Goal: Task Accomplishment & Management: Manage account settings

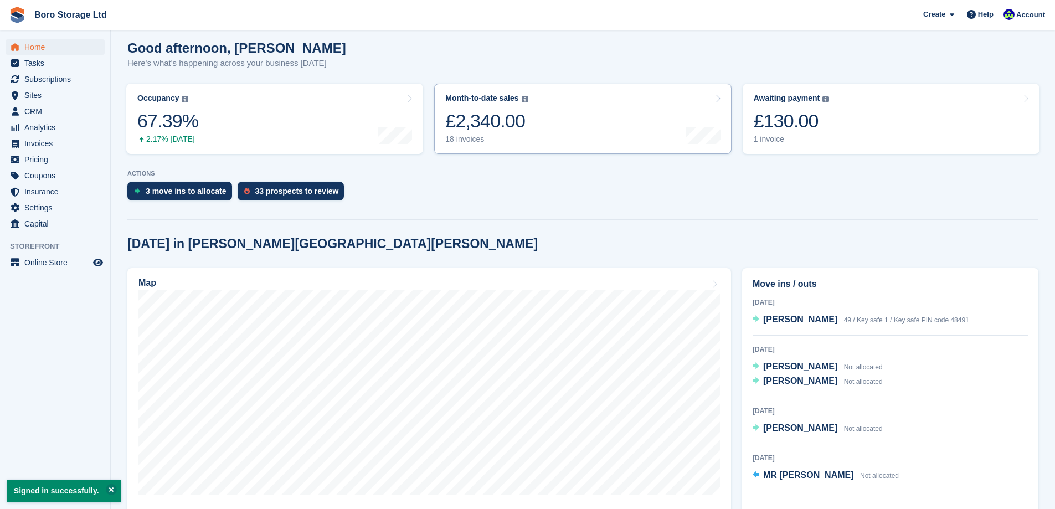
scroll to position [222, 0]
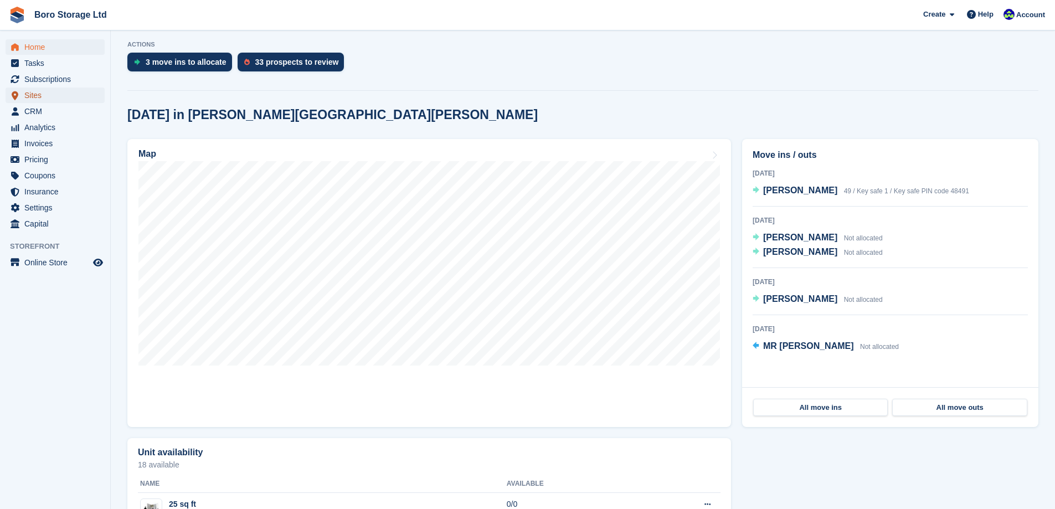
click at [52, 101] on span "Sites" at bounding box center [57, 96] width 66 height 16
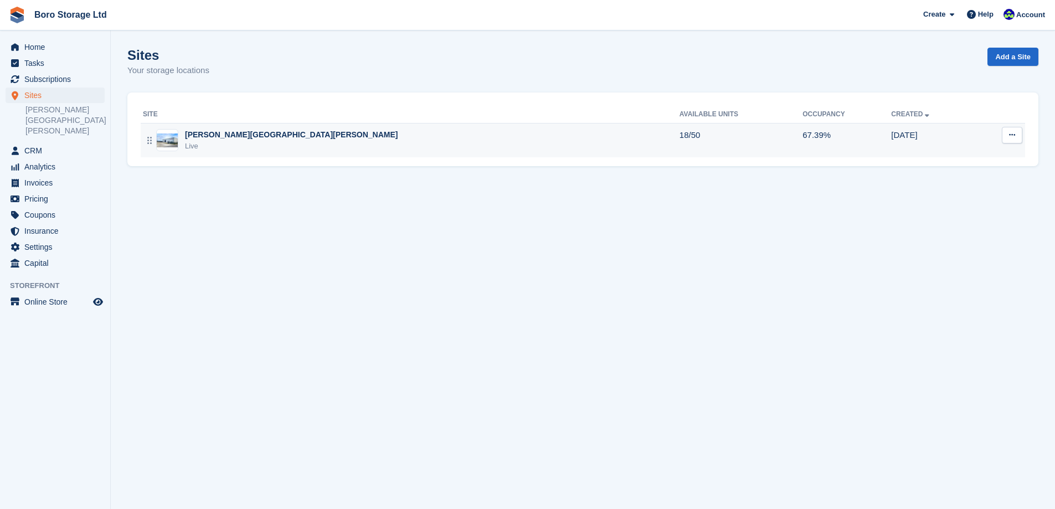
click at [223, 141] on div "Live" at bounding box center [291, 146] width 213 height 11
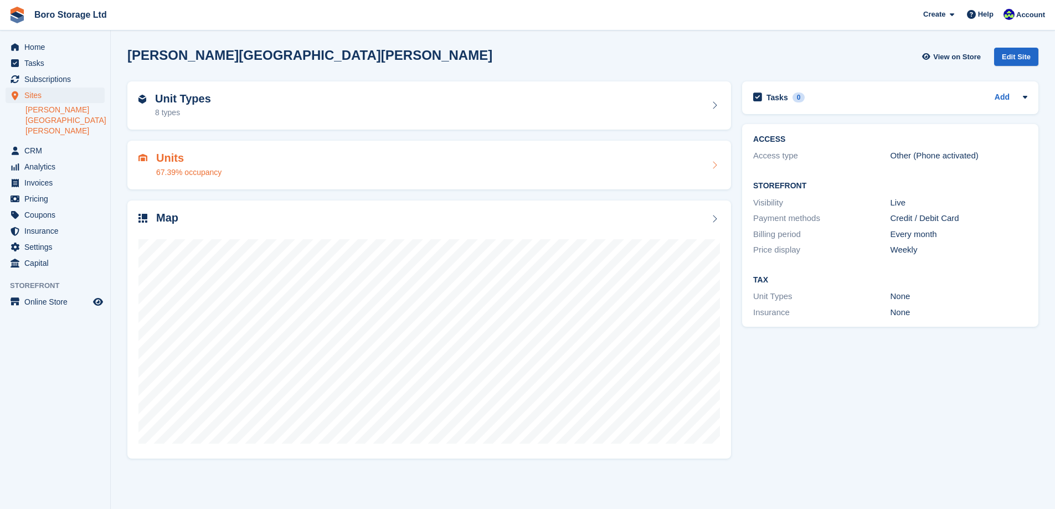
click at [168, 166] on div "Units 67.39% occupancy" at bounding box center [188, 165] width 65 height 27
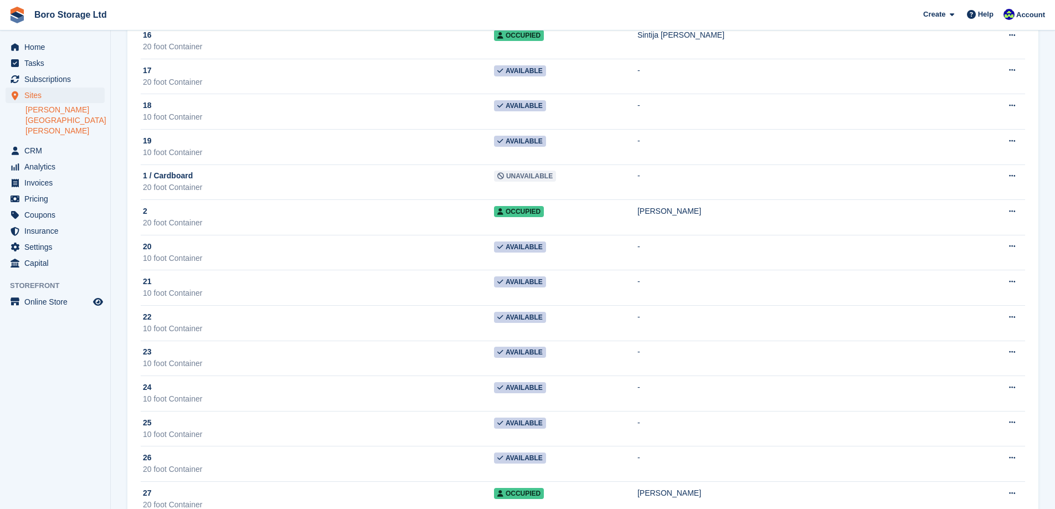
scroll to position [254, 0]
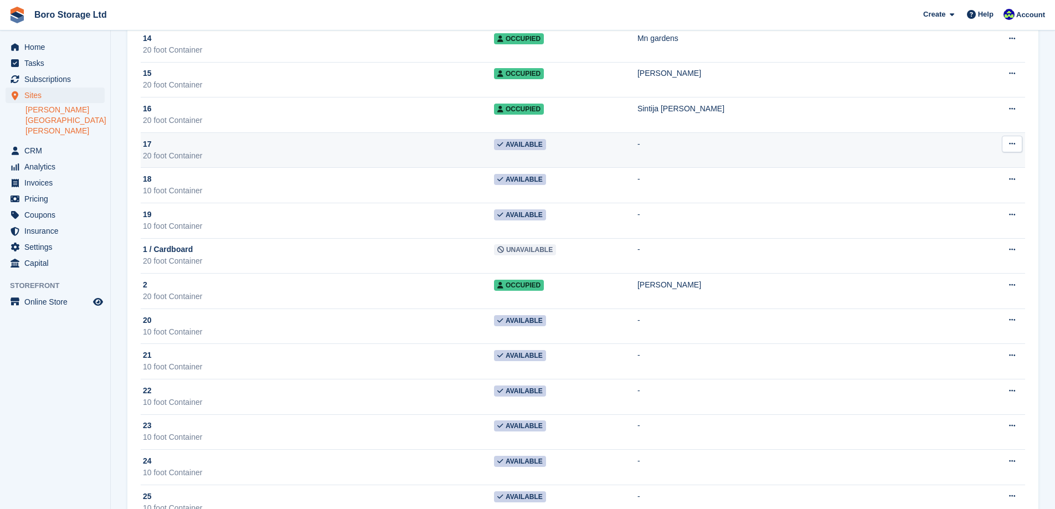
click at [256, 159] on div "20 foot Container" at bounding box center [318, 156] width 351 height 12
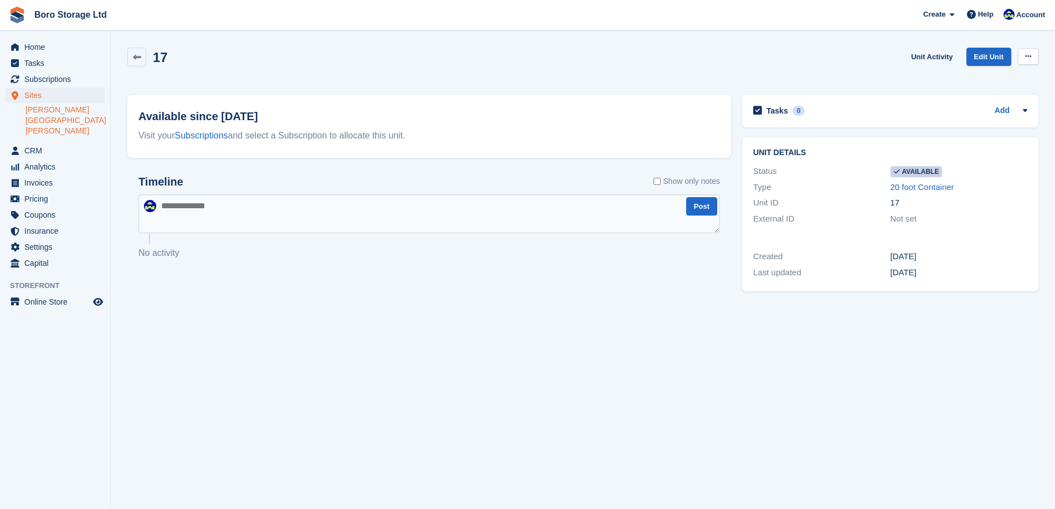
click at [1025, 59] on icon at bounding box center [1028, 56] width 6 height 7
click at [962, 105] on p "Delete unit" at bounding box center [985, 102] width 96 height 14
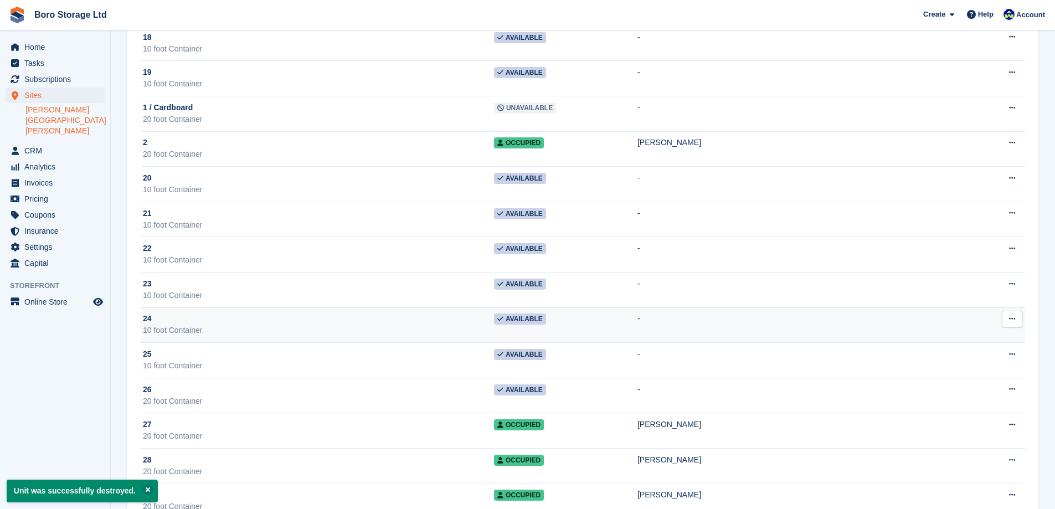
scroll to position [388, 0]
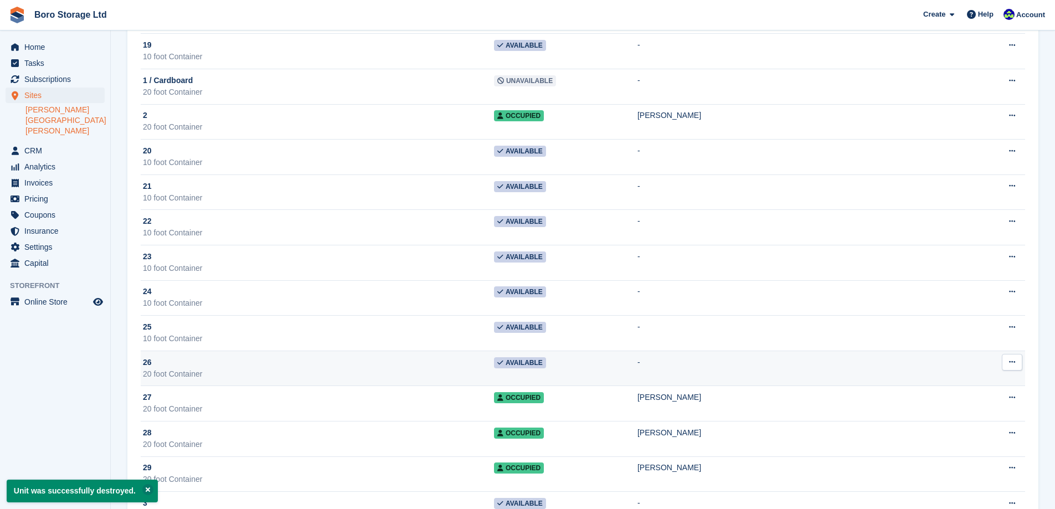
click at [362, 360] on div "26" at bounding box center [318, 363] width 351 height 12
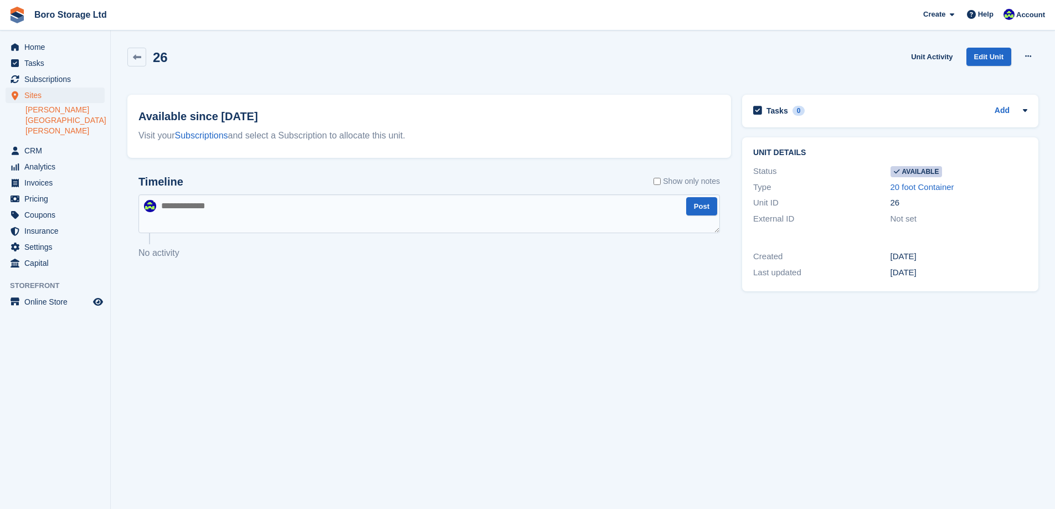
click at [1035, 55] on button at bounding box center [1028, 56] width 20 height 17
click at [965, 100] on p "Delete unit" at bounding box center [985, 102] width 96 height 14
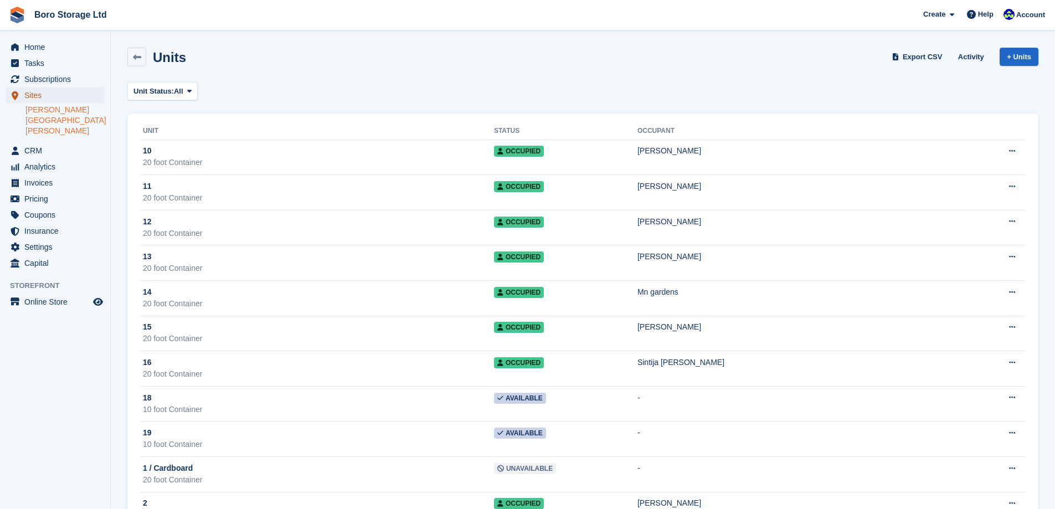
click at [38, 93] on span "Sites" at bounding box center [57, 96] width 66 height 16
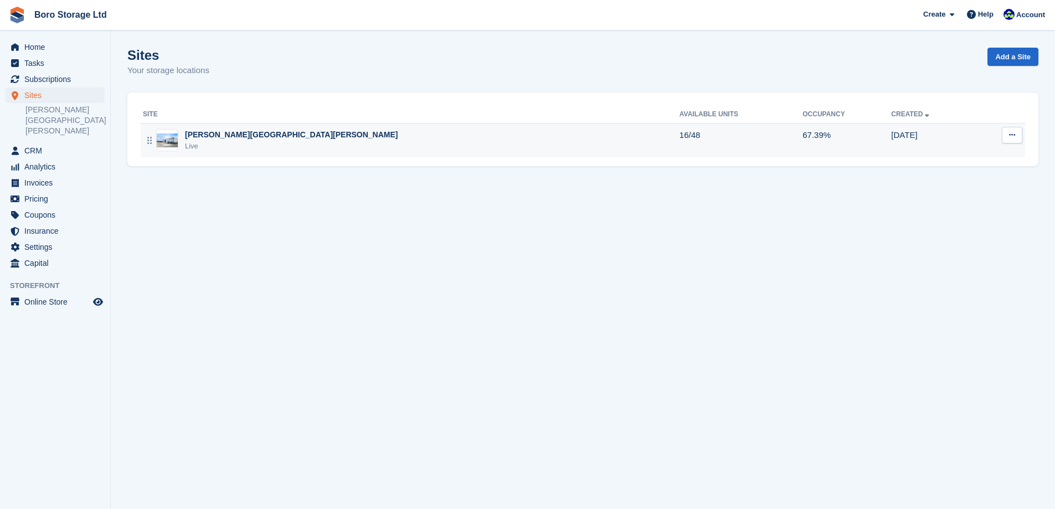
click at [237, 129] on td "Hopper Hill Road Live" at bounding box center [410, 140] width 539 height 34
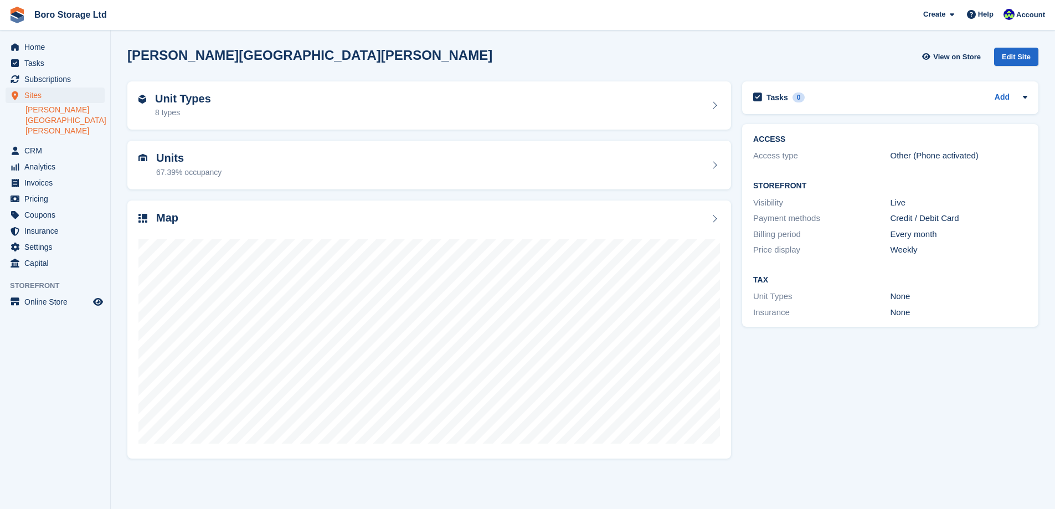
click at [186, 101] on h2 "Unit Types" at bounding box center [183, 99] width 56 height 13
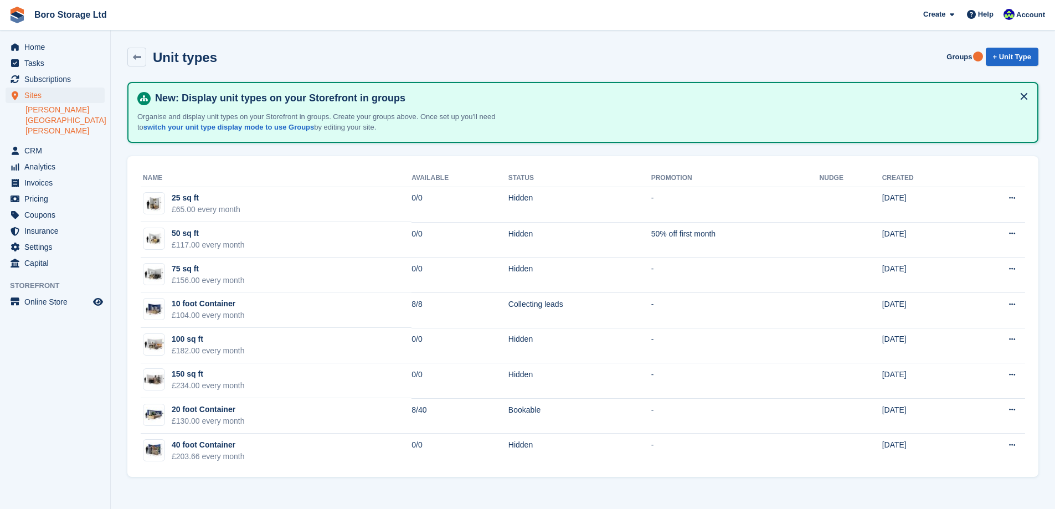
click at [59, 107] on link "[PERSON_NAME][GEOGRAPHIC_DATA][PERSON_NAME]" at bounding box center [64, 121] width 79 height 32
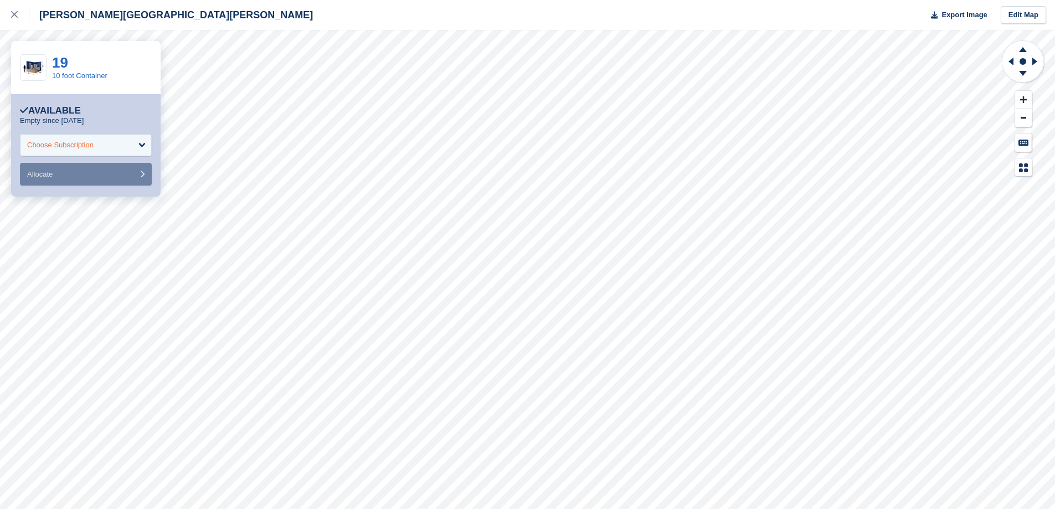
click at [106, 143] on div "Choose Subscription" at bounding box center [86, 145] width 132 height 22
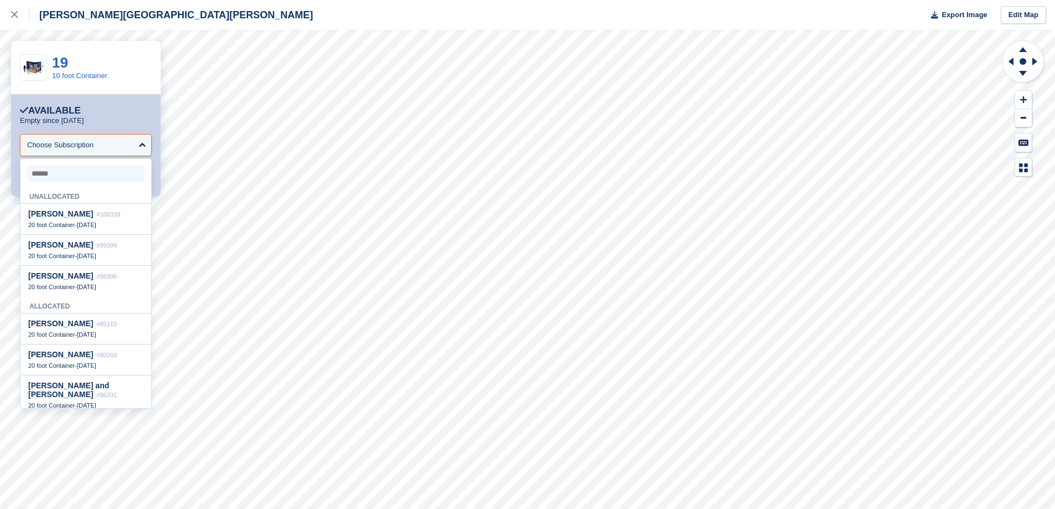
click at [117, 111] on div "Available" at bounding box center [86, 110] width 132 height 11
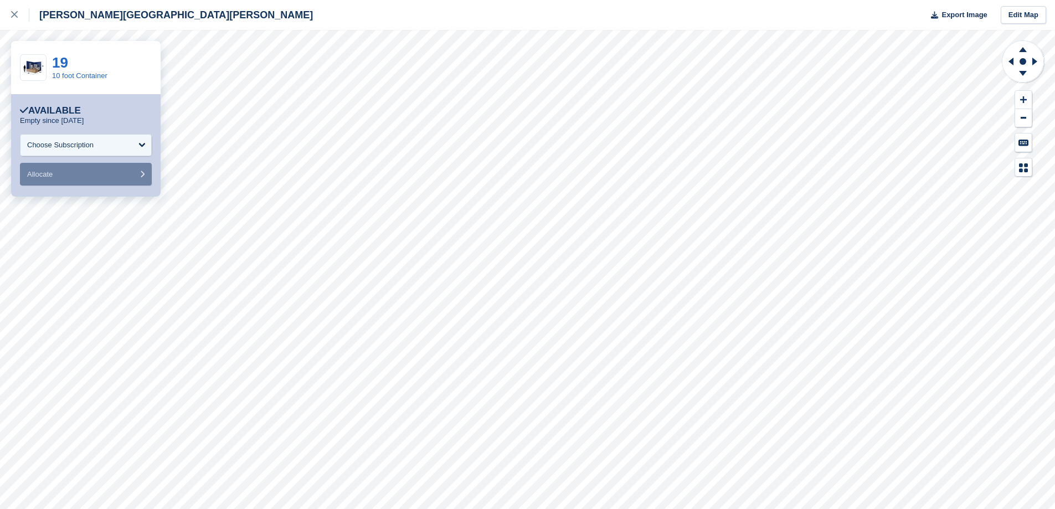
click at [37, 112] on div "Available" at bounding box center [50, 110] width 61 height 11
click at [1020, 14] on link "Edit Map" at bounding box center [1023, 15] width 45 height 18
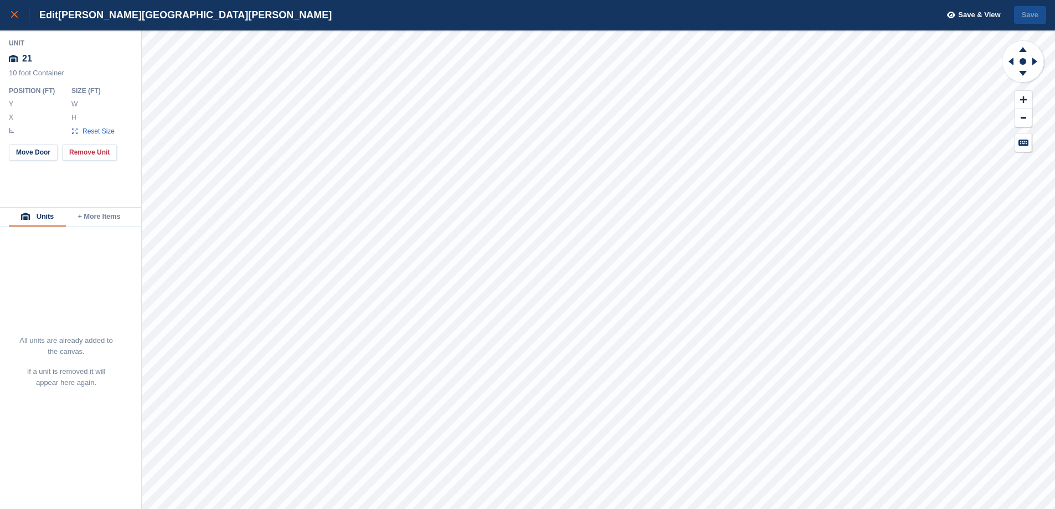
click at [19, 19] on div at bounding box center [20, 14] width 18 height 13
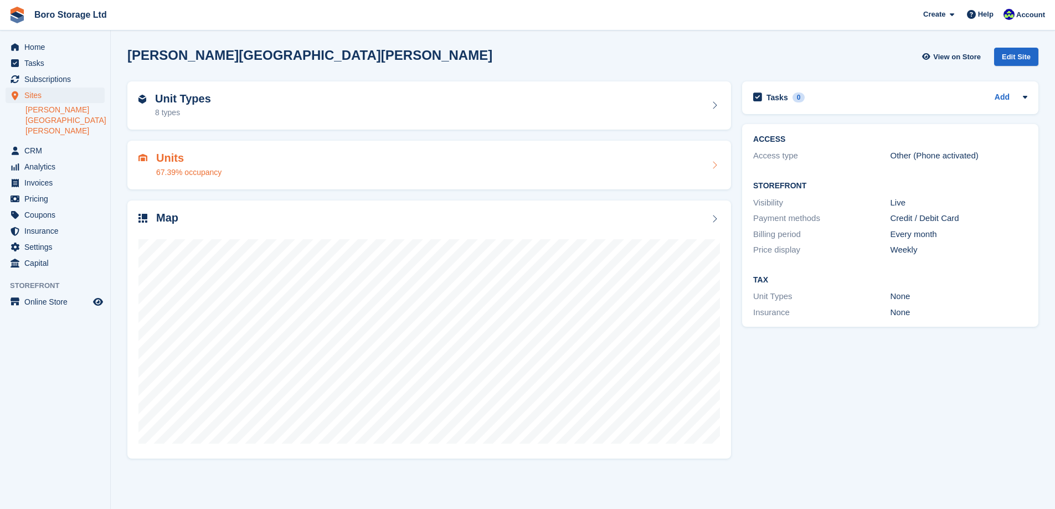
click at [167, 160] on h2 "Units" at bounding box center [188, 158] width 65 height 13
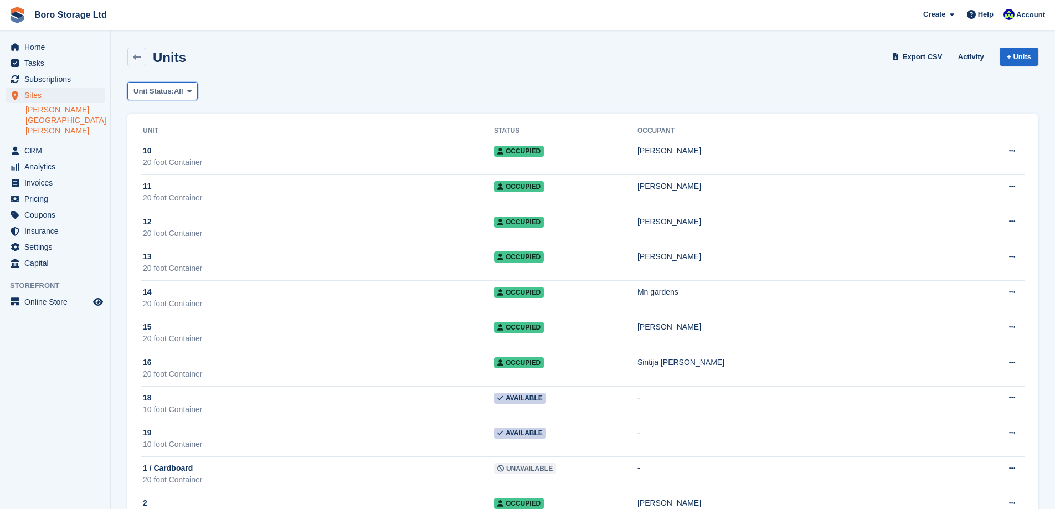
click at [184, 86] on button "Unit Status: All" at bounding box center [162, 91] width 70 height 18
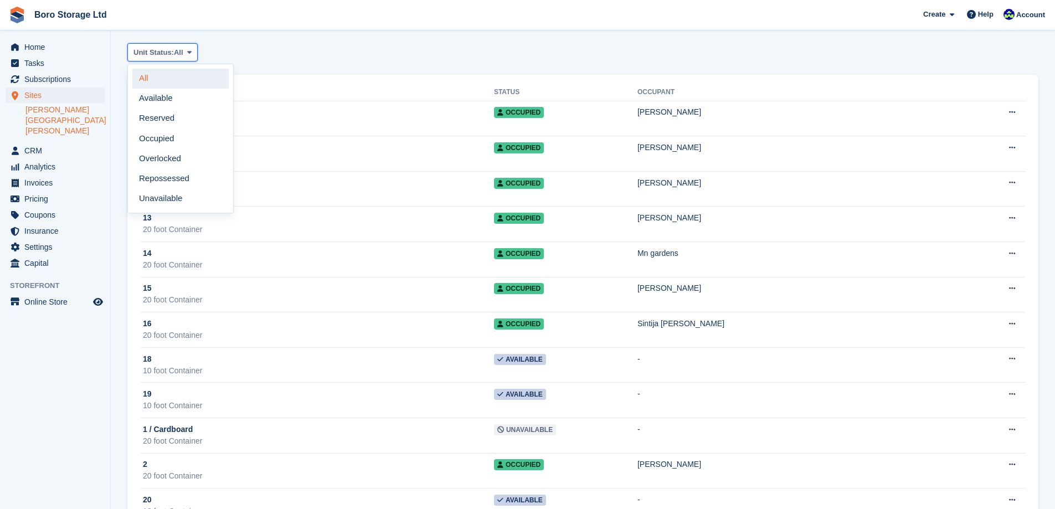
scroll to position [55, 0]
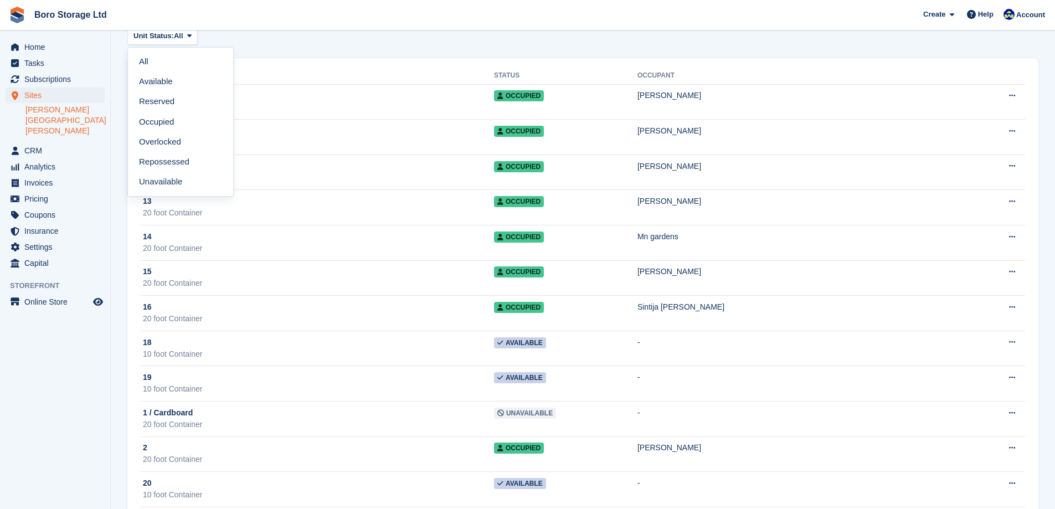
click at [16, 357] on aside "Home Tasks Subscriptions Subscriptions Subscriptions Price increases NEW Price …" at bounding box center [55, 257] width 110 height 454
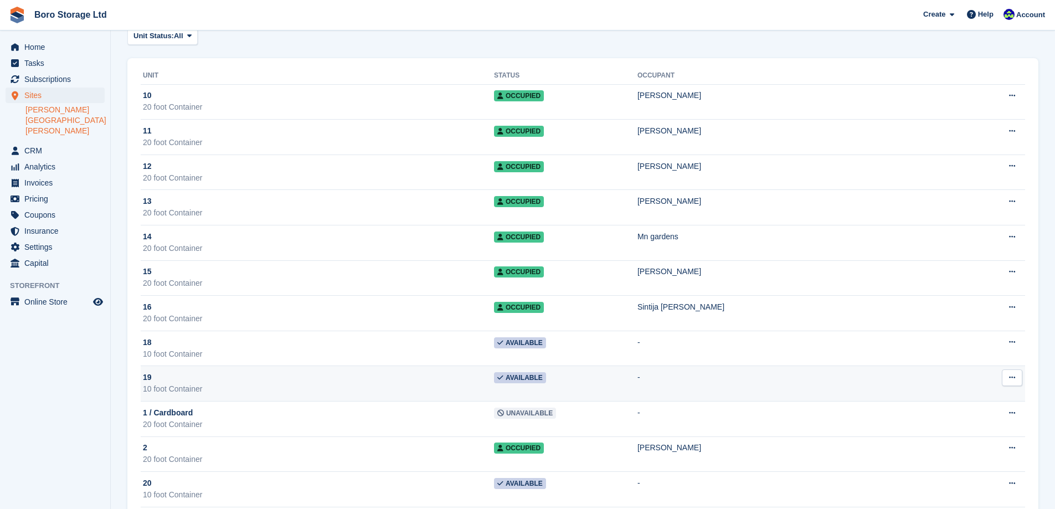
click at [1012, 373] on button at bounding box center [1012, 377] width 20 height 17
click at [955, 398] on p "Edit unit" at bounding box center [969, 399] width 96 height 14
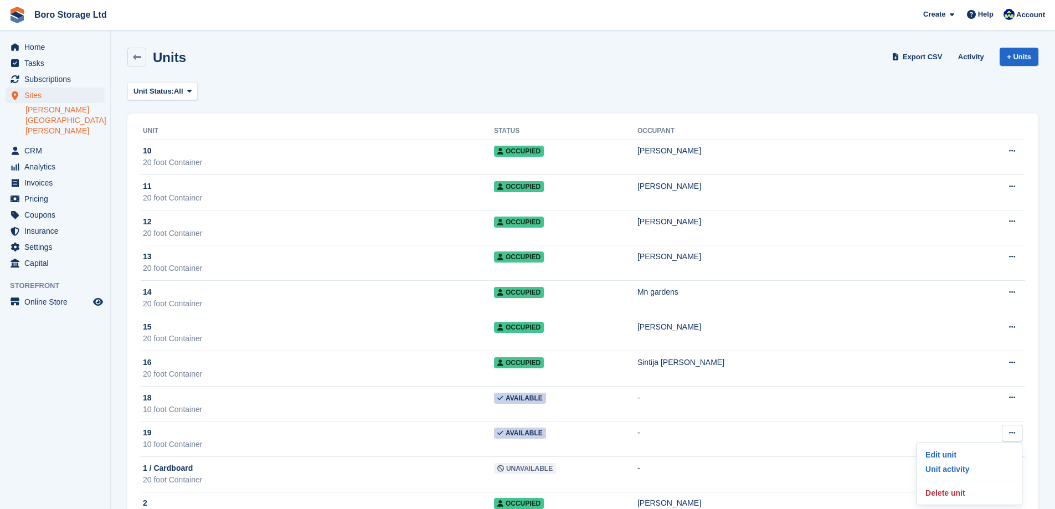
scroll to position [55, 0]
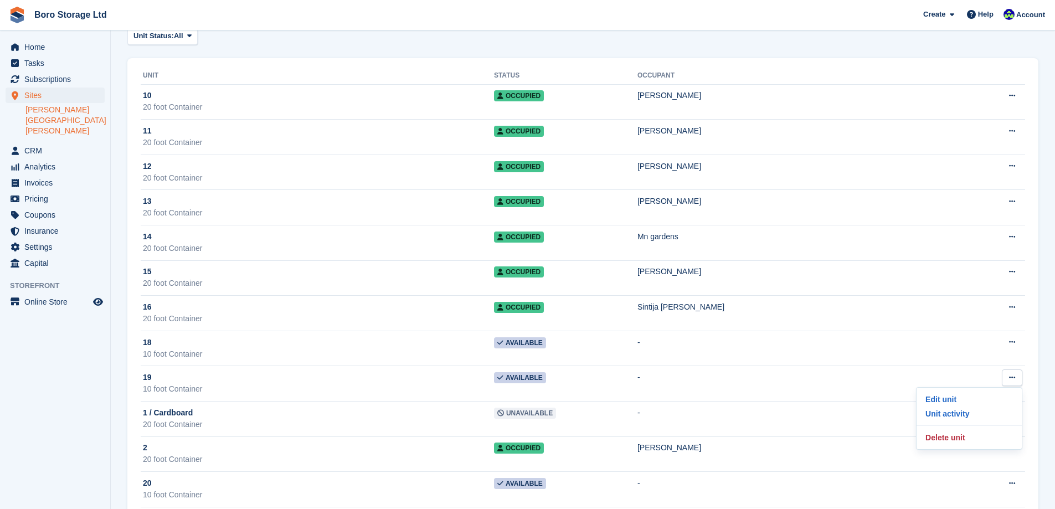
click at [53, 401] on aside "Home Tasks Subscriptions Subscriptions Subscriptions Price increases NEW Price …" at bounding box center [55, 257] width 110 height 454
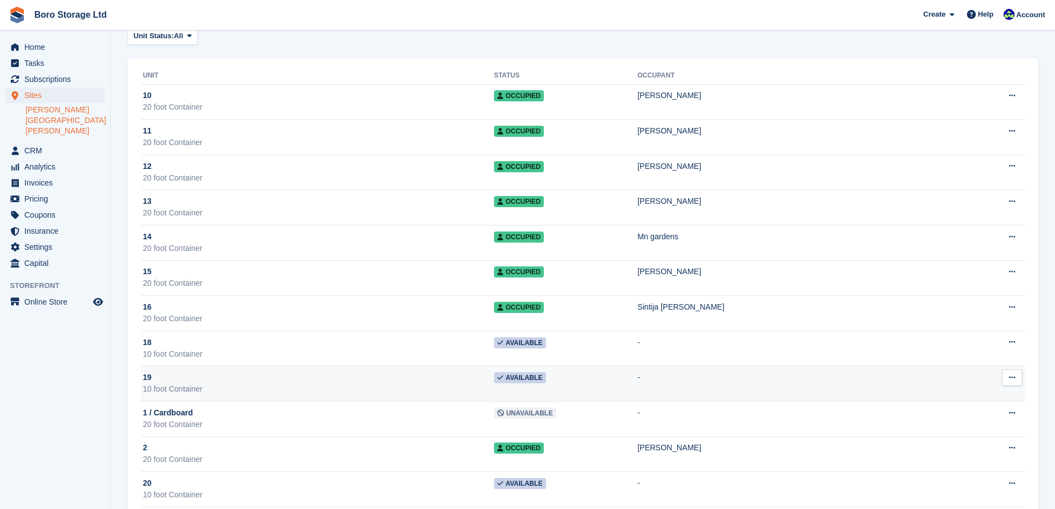
click at [546, 379] on span "Available" at bounding box center [520, 377] width 52 height 11
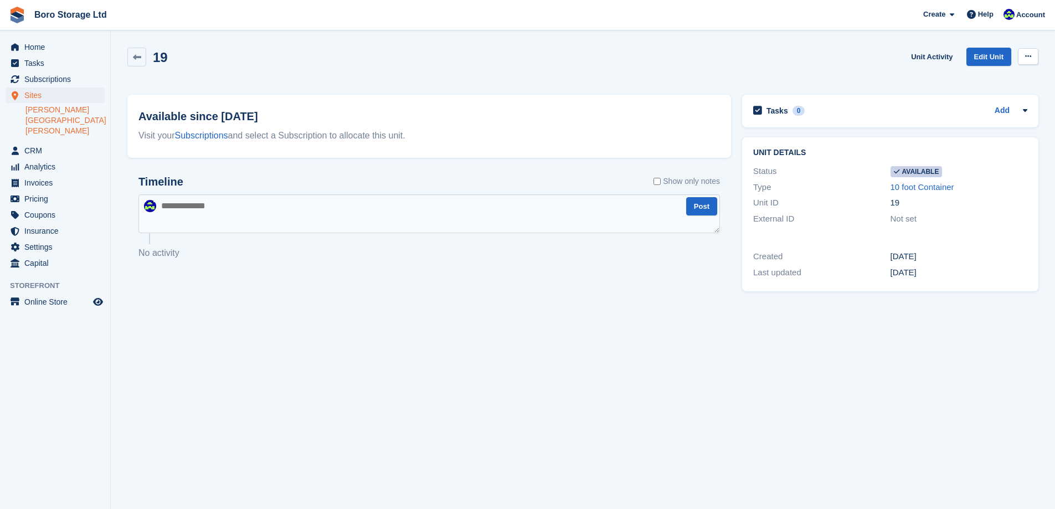
click at [1032, 60] on button at bounding box center [1028, 56] width 20 height 17
click at [983, 81] on p "Make unavailable" at bounding box center [985, 78] width 96 height 14
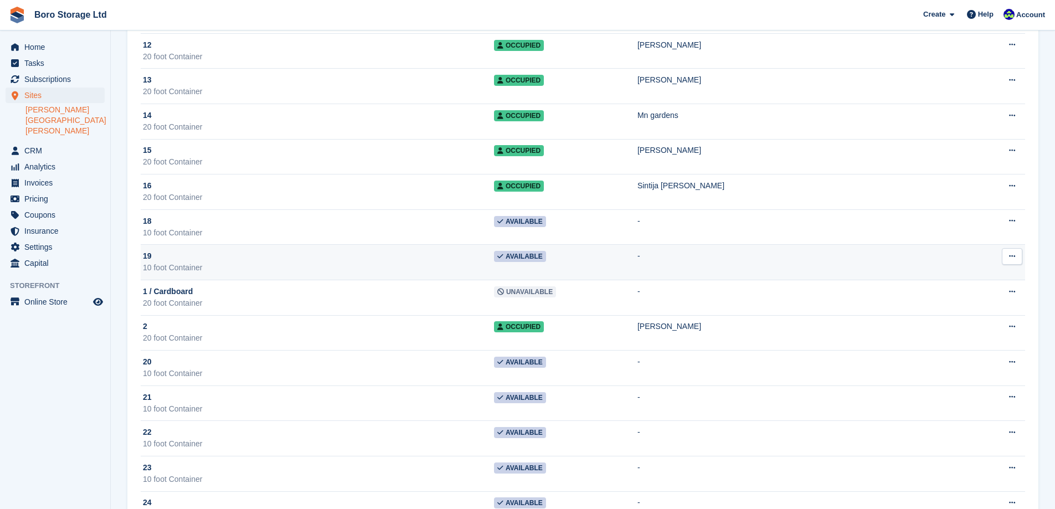
scroll to position [222, 0]
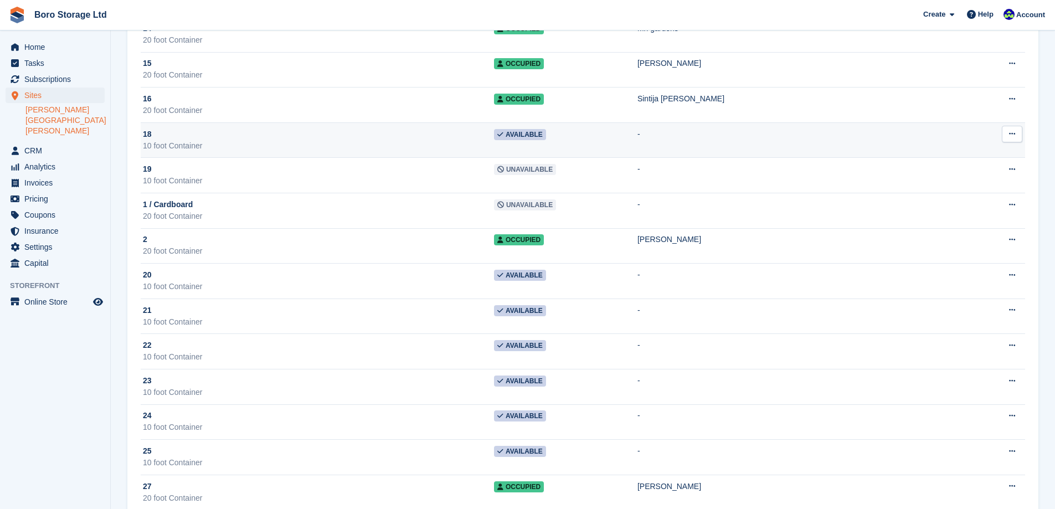
scroll to position [277, 0]
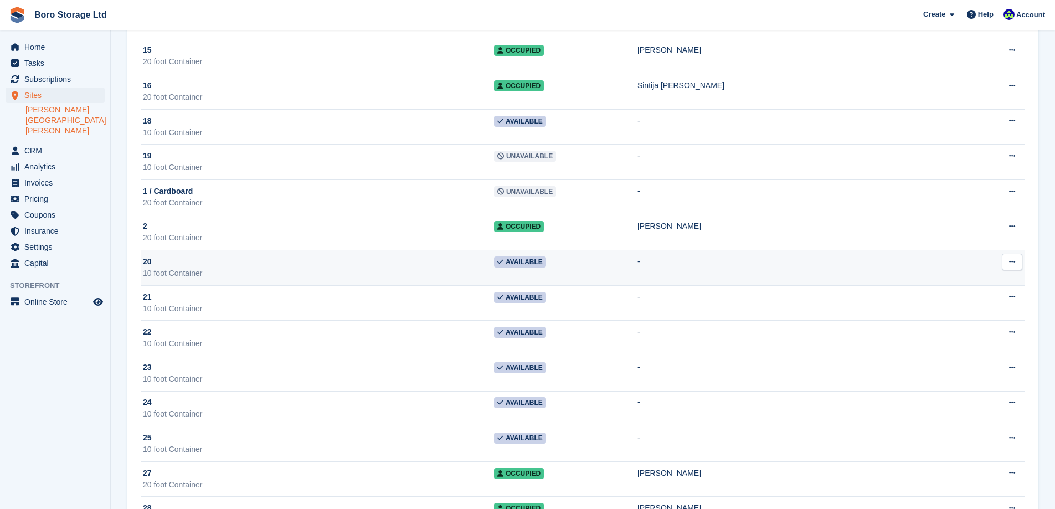
drag, startPoint x: 948, startPoint y: 269, endPoint x: 897, endPoint y: 279, distance: 51.4
click at [897, 279] on td "-" at bounding box center [805, 267] width 334 height 35
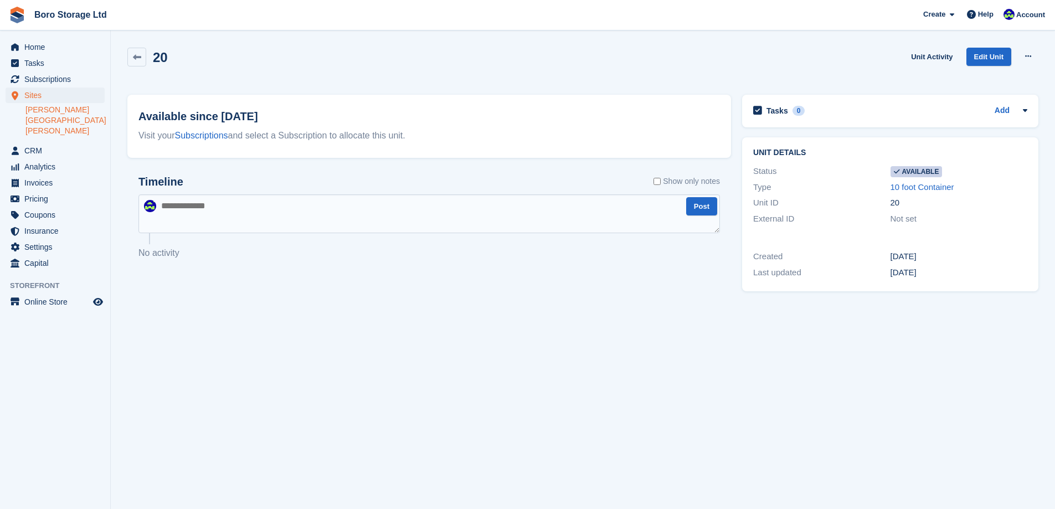
click at [1042, 52] on div "20 Unit Activity Edit Unit Make unavailable Delete unit" at bounding box center [583, 65] width 922 height 47
click at [1035, 59] on button at bounding box center [1028, 56] width 20 height 17
click at [989, 77] on p "Make unavailable" at bounding box center [985, 78] width 96 height 14
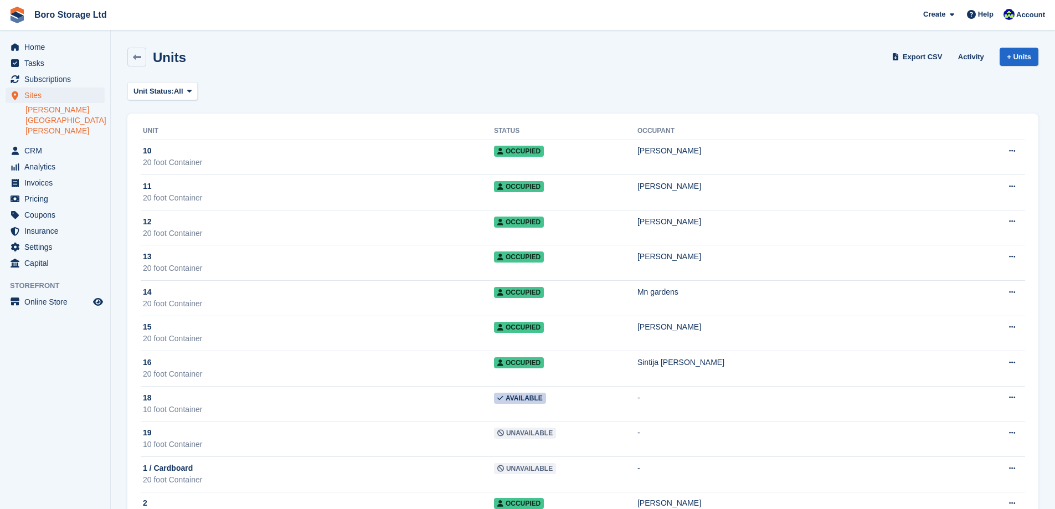
scroll to position [277, 0]
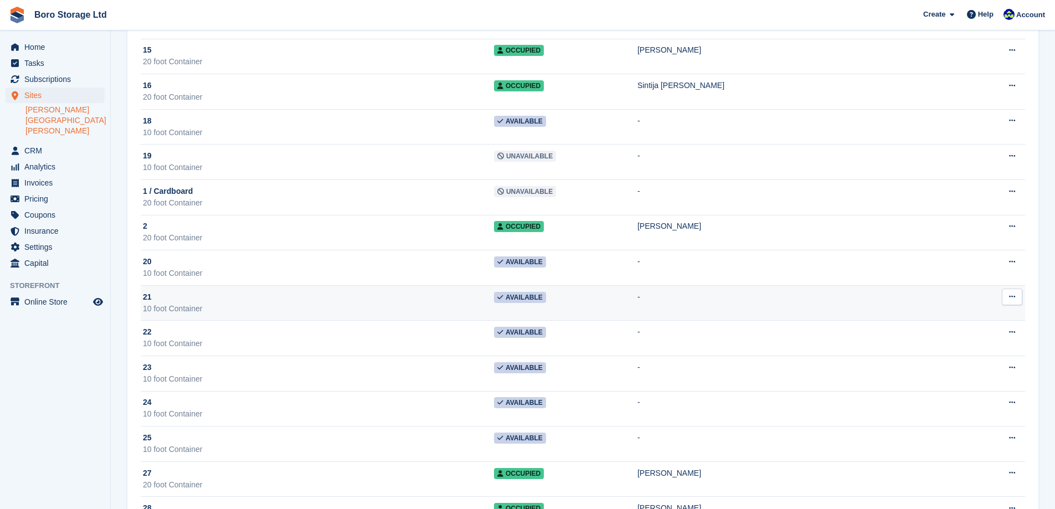
click at [280, 309] on div "10 foot Container" at bounding box center [318, 309] width 351 height 12
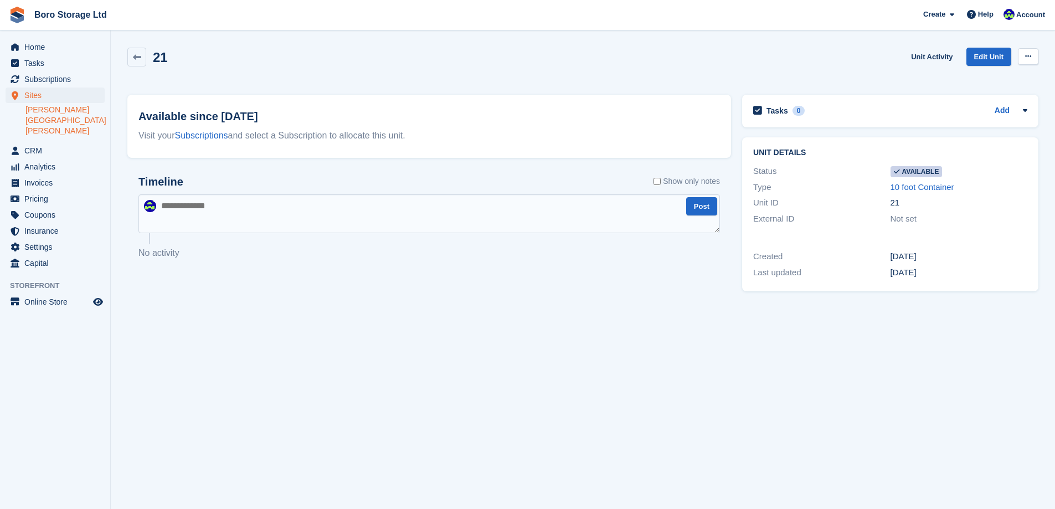
click at [1025, 59] on icon at bounding box center [1028, 56] width 6 height 7
click at [977, 85] on p "Make unavailable" at bounding box center [985, 78] width 96 height 14
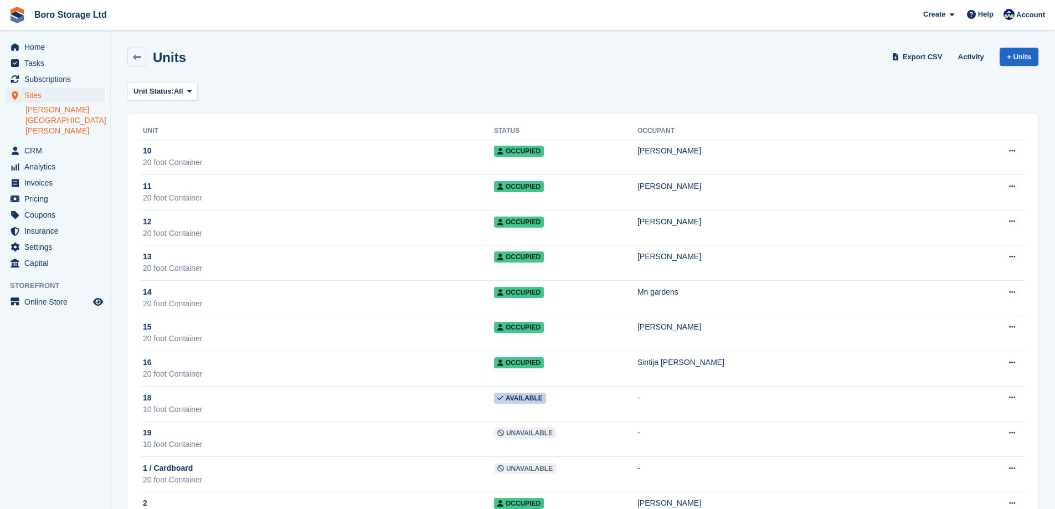
scroll to position [277, 0]
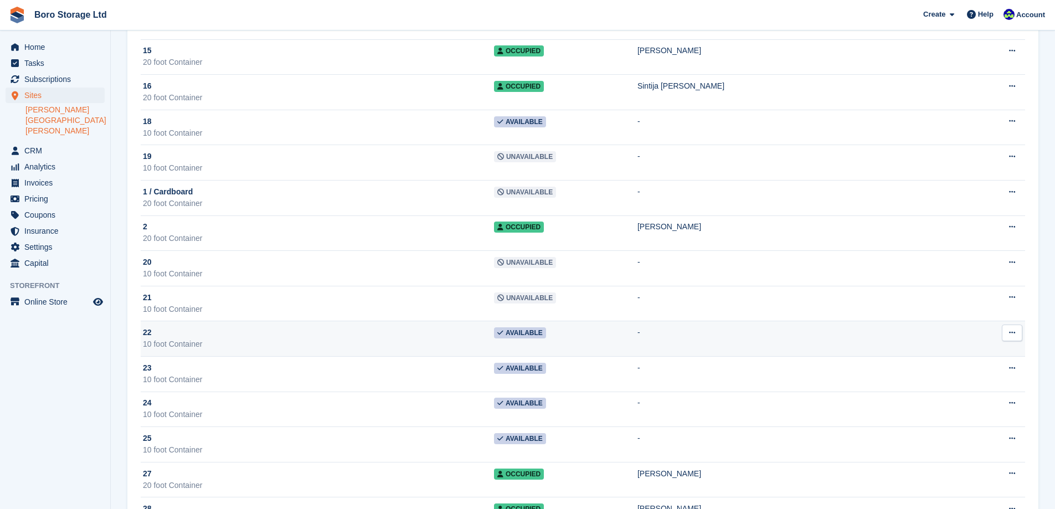
click at [219, 345] on div "10 foot Container" at bounding box center [318, 344] width 351 height 12
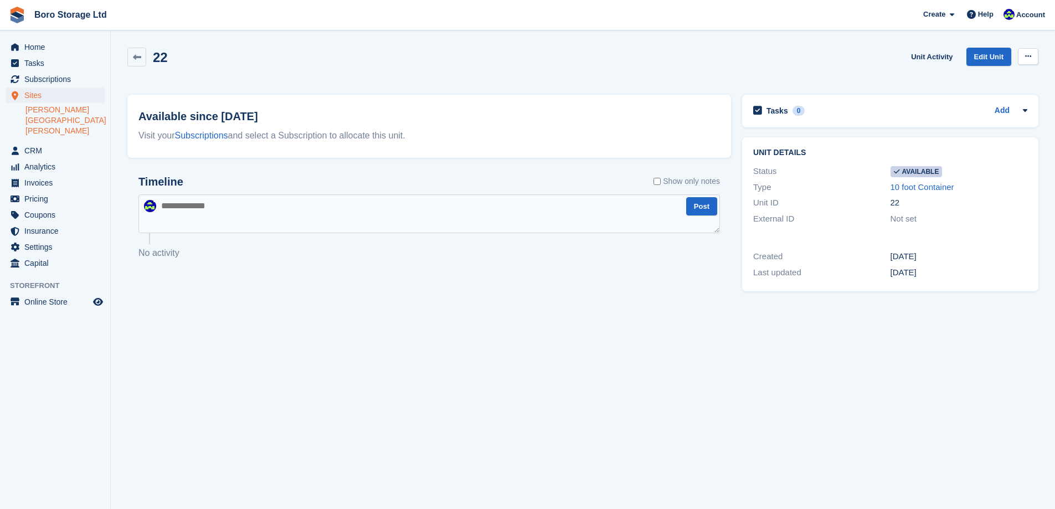
click at [1034, 58] on div "22 Unit Activity Edit Unit Make unavailable Delete unit" at bounding box center [583, 65] width 922 height 47
click at [1033, 58] on button at bounding box center [1028, 56] width 20 height 17
click at [988, 76] on p "Make unavailable" at bounding box center [985, 78] width 96 height 14
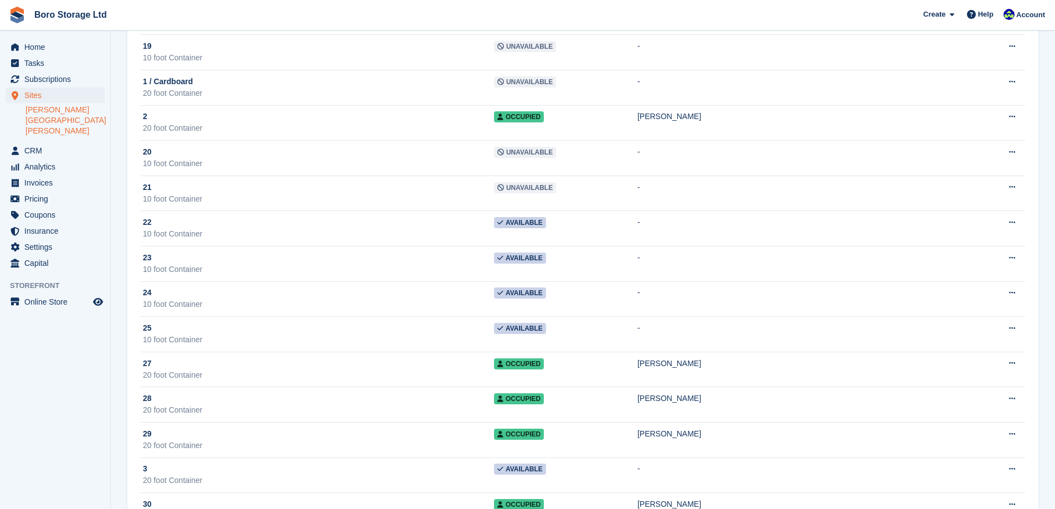
scroll to position [387, 0]
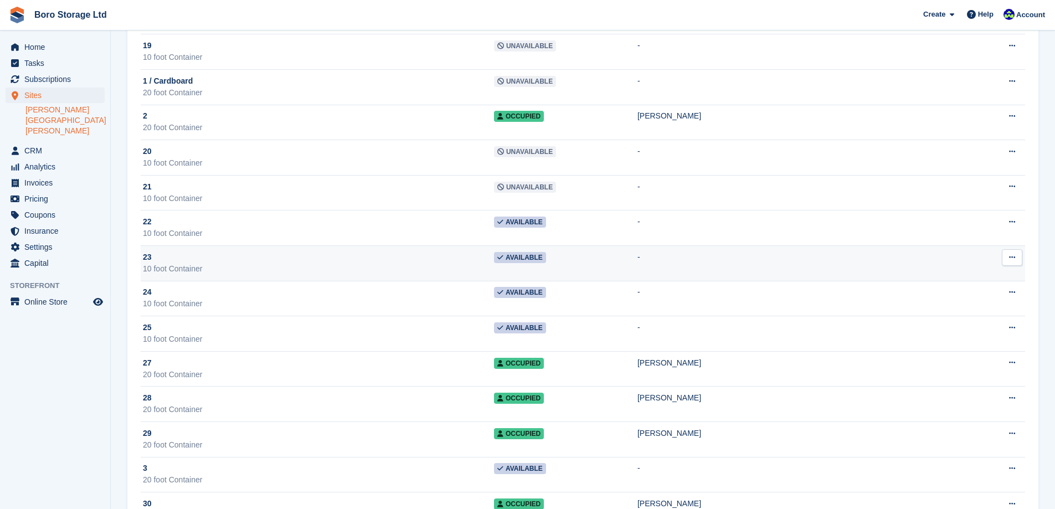
click at [204, 273] on div "10 foot Container" at bounding box center [318, 269] width 351 height 12
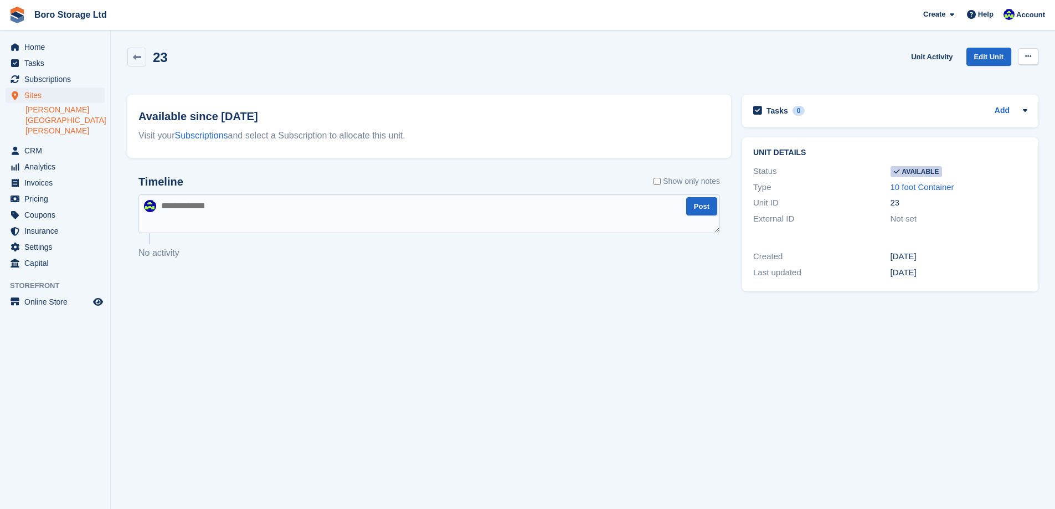
click at [1030, 61] on button at bounding box center [1028, 56] width 20 height 17
click at [984, 75] on p "Make unavailable" at bounding box center [985, 78] width 96 height 14
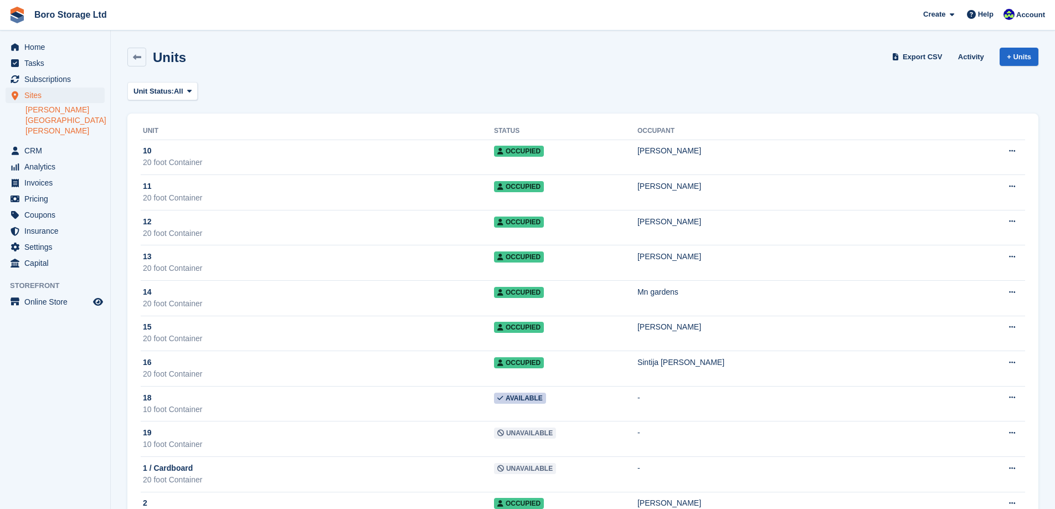
scroll to position [387, 0]
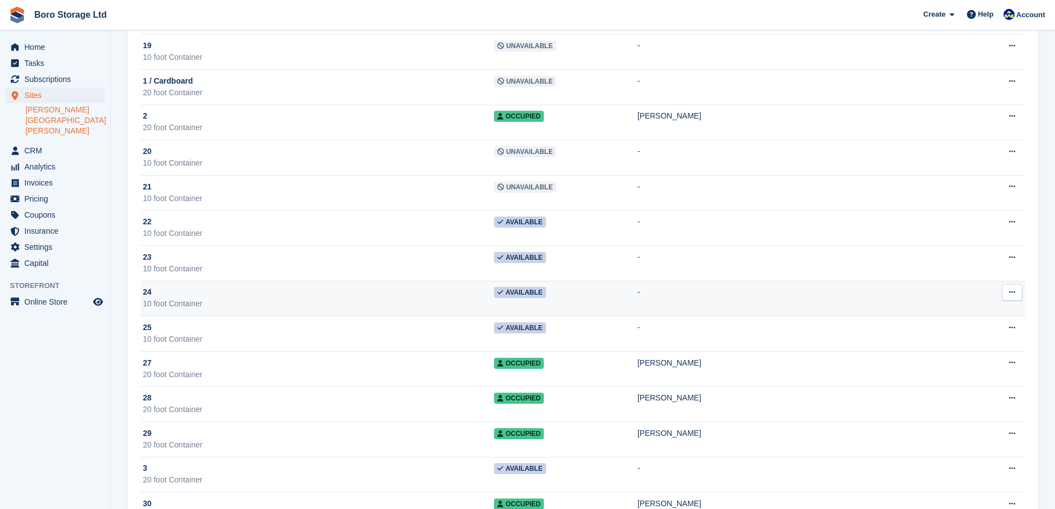
click at [302, 291] on div "24" at bounding box center [318, 292] width 351 height 12
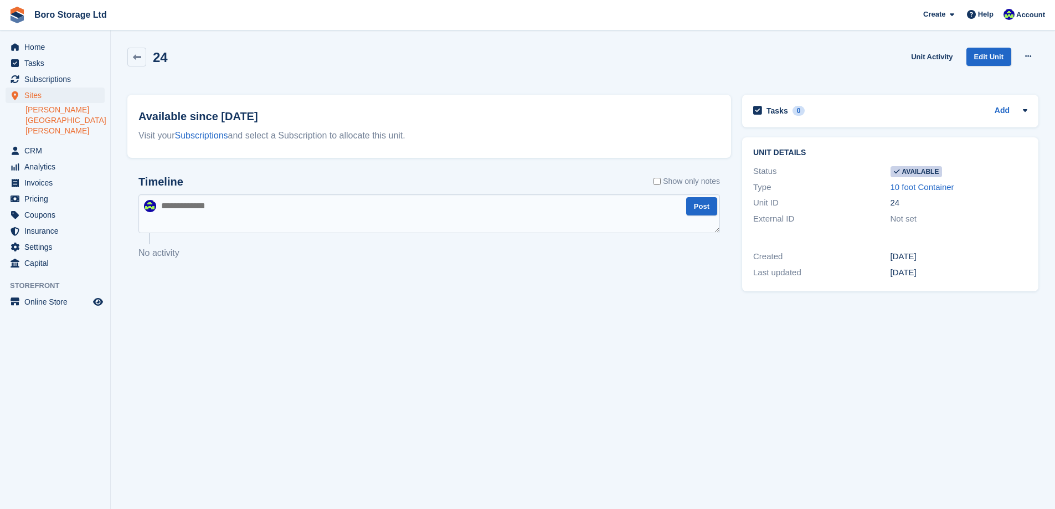
click at [1031, 58] on icon at bounding box center [1028, 56] width 6 height 7
click at [977, 80] on p "Make unavailable" at bounding box center [985, 78] width 96 height 14
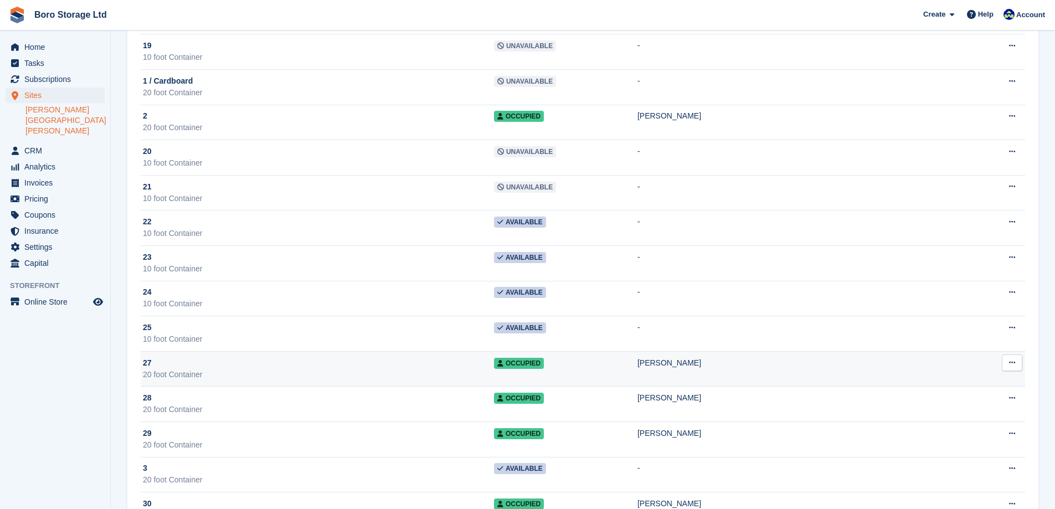
scroll to position [387, 0]
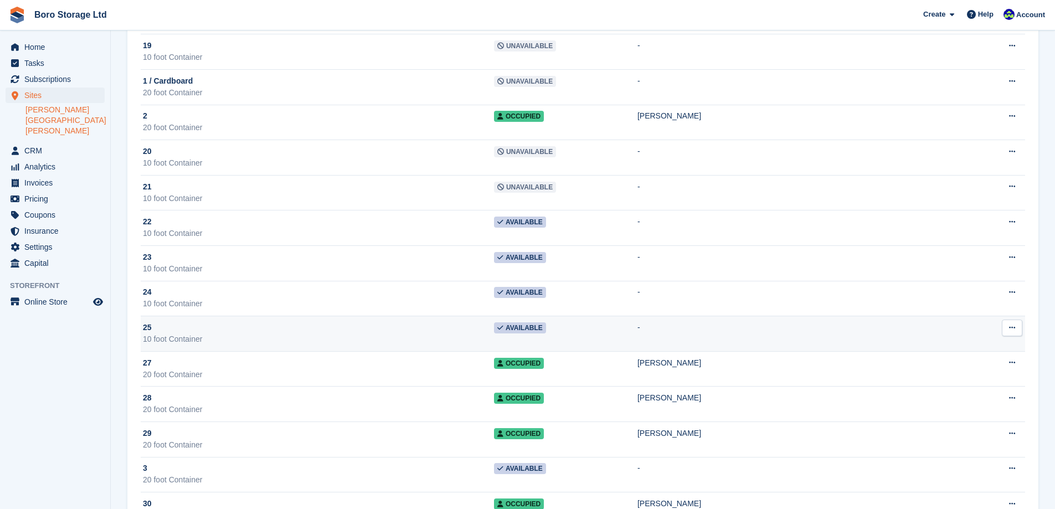
click at [218, 332] on div "25" at bounding box center [318, 328] width 351 height 12
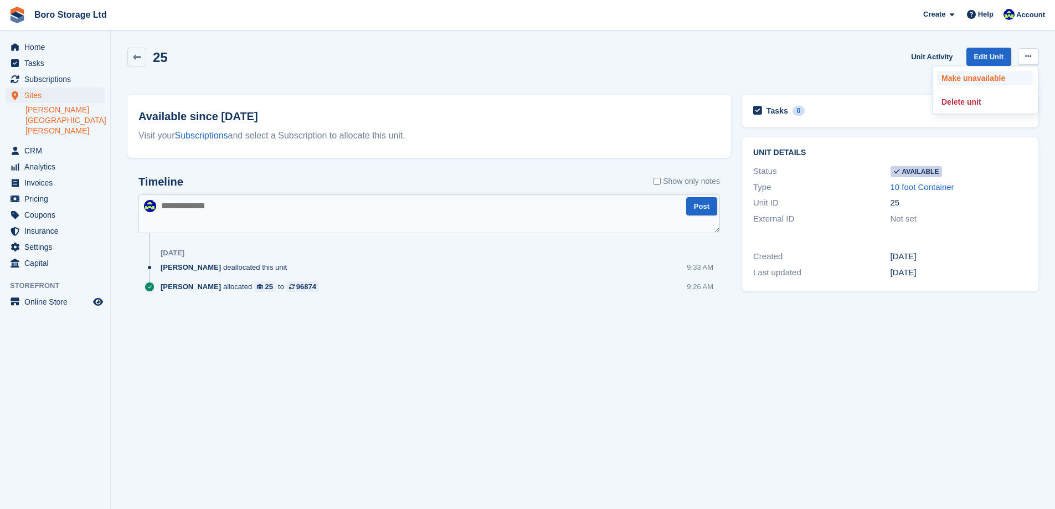
click at [989, 76] on p "Make unavailable" at bounding box center [985, 78] width 96 height 14
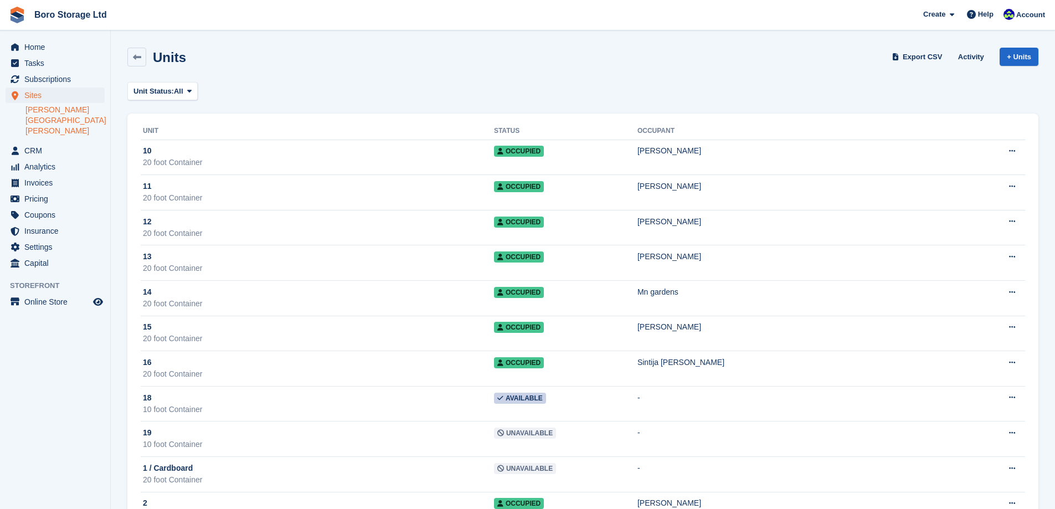
scroll to position [387, 0]
click at [61, 112] on link "[PERSON_NAME][GEOGRAPHIC_DATA][PERSON_NAME]" at bounding box center [64, 121] width 79 height 32
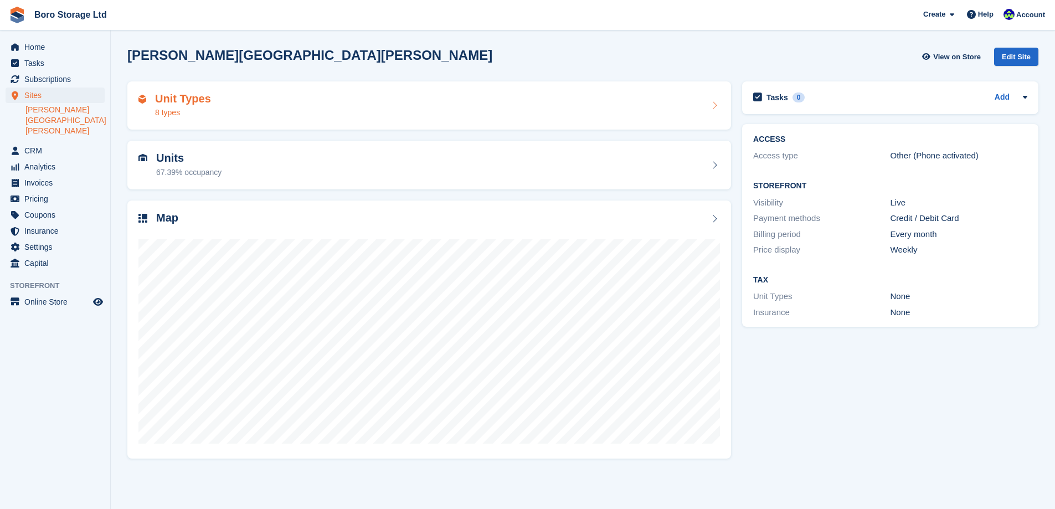
click at [187, 109] on div "8 types" at bounding box center [183, 113] width 56 height 12
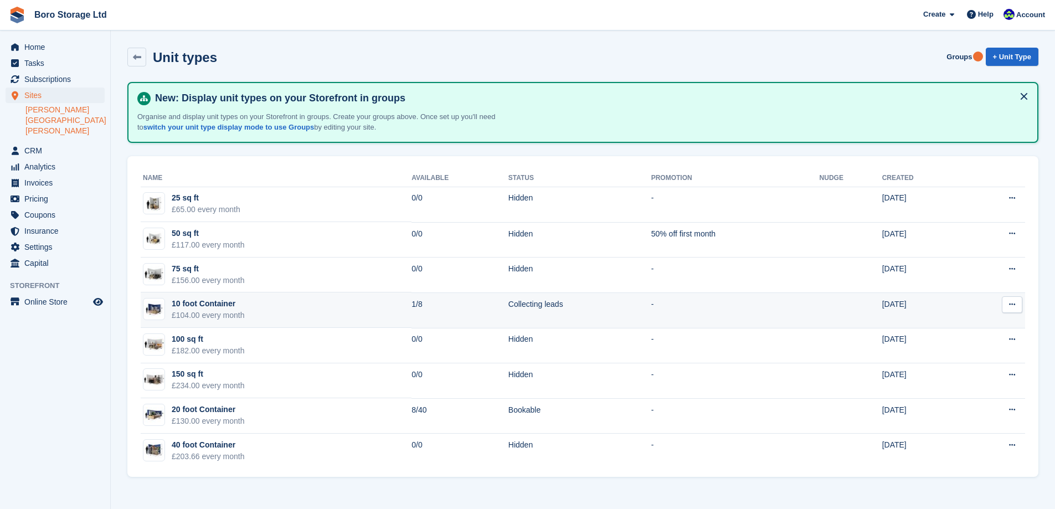
click at [1005, 309] on button at bounding box center [1012, 304] width 20 height 17
click at [949, 329] on p "Edit unit type" at bounding box center [969, 326] width 96 height 14
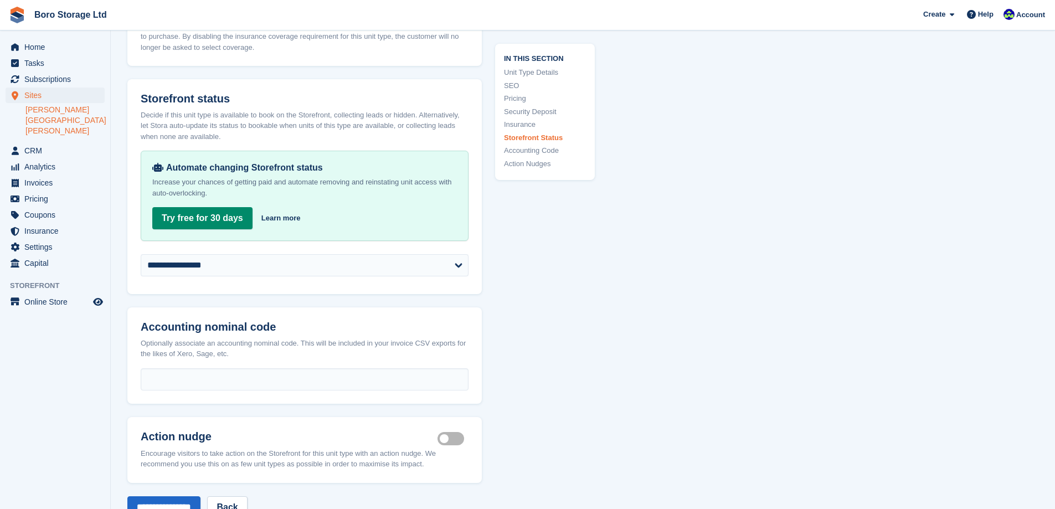
scroll to position [1538, 0]
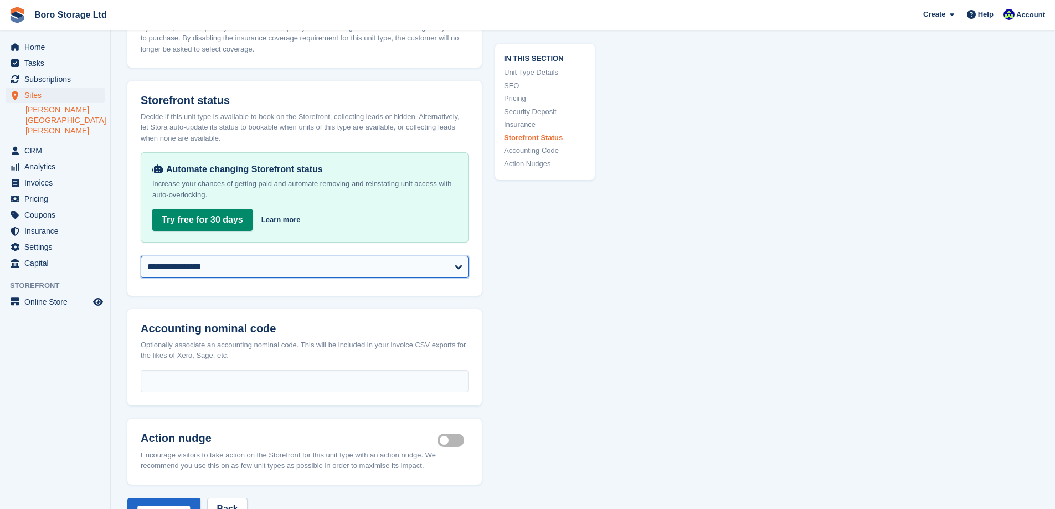
click at [400, 261] on select "**********" at bounding box center [305, 267] width 328 height 22
select select "********"
click at [141, 256] on select "**********" at bounding box center [305, 267] width 328 height 22
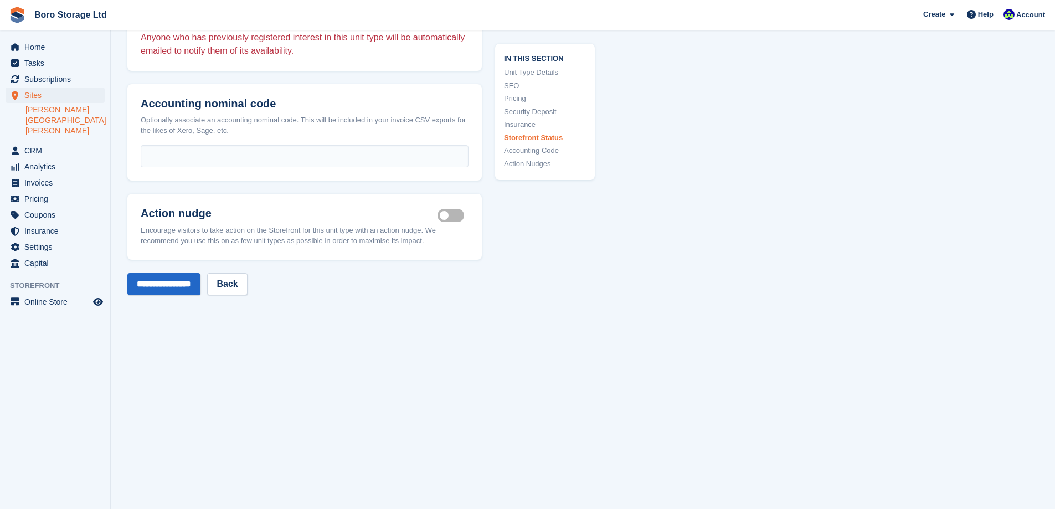
scroll to position [1846, 0]
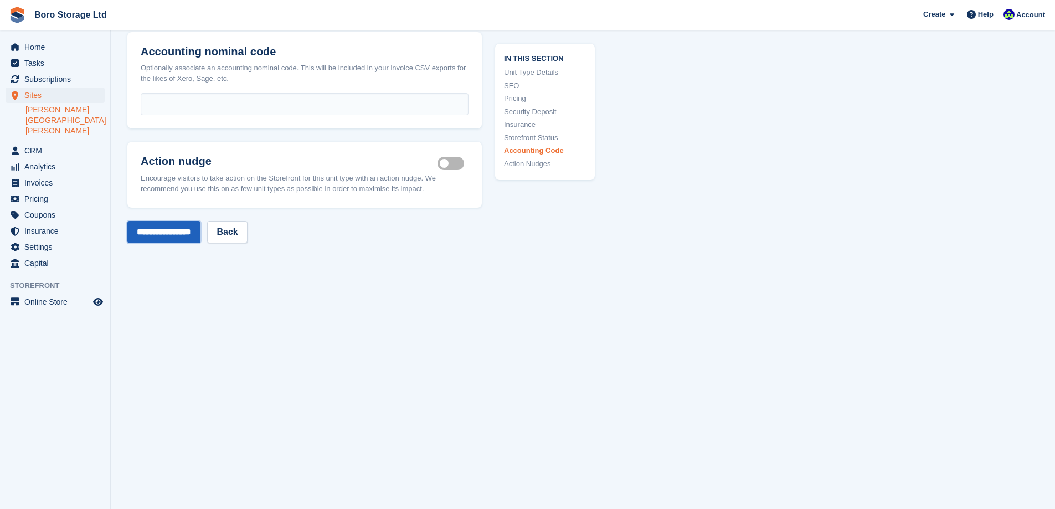
click at [173, 223] on input "**********" at bounding box center [163, 232] width 73 height 22
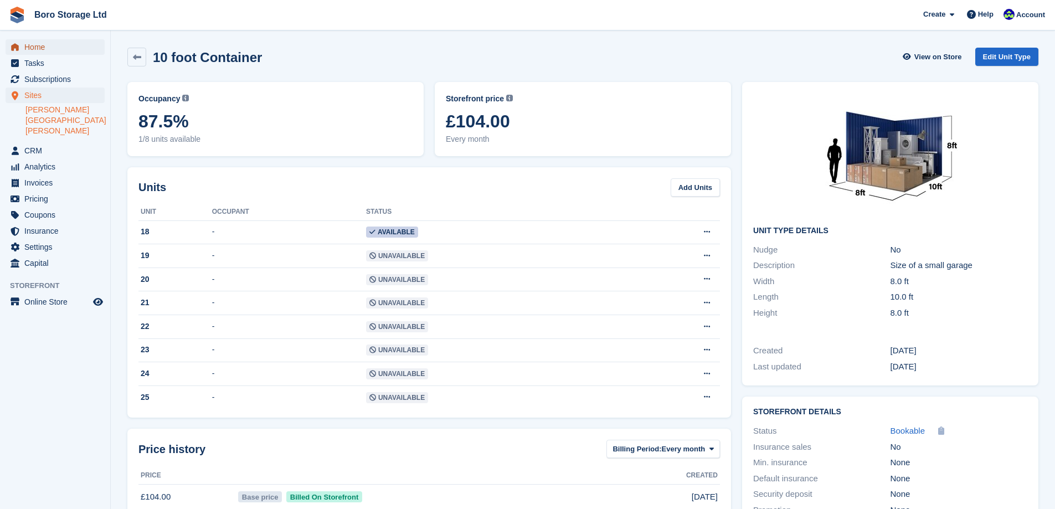
click at [40, 50] on span "Home" at bounding box center [57, 47] width 66 height 16
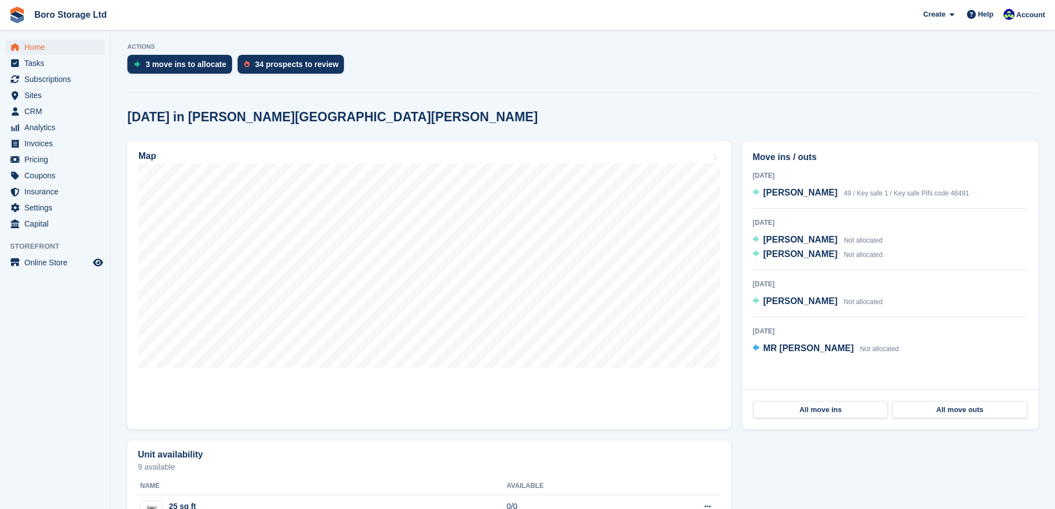
scroll to position [222, 0]
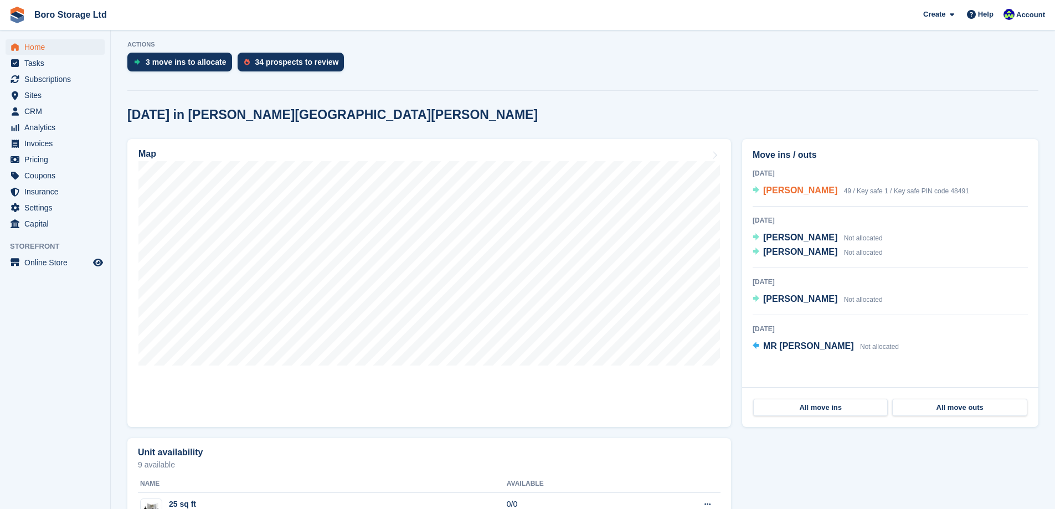
click at [865, 192] on span "49 / Key safe 1 / Key safe PIN code 48491" at bounding box center [906, 191] width 125 height 8
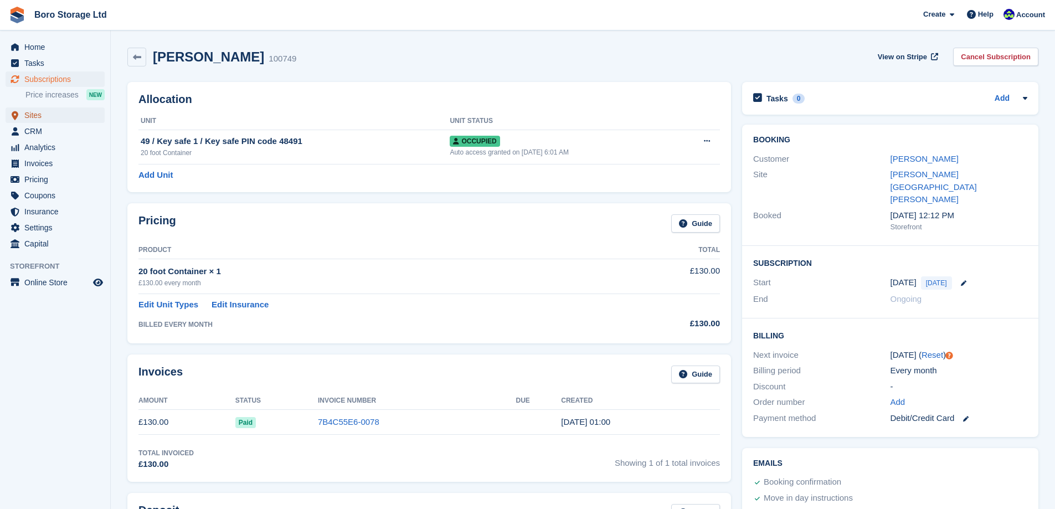
click at [40, 121] on span "Sites" at bounding box center [57, 115] width 66 height 16
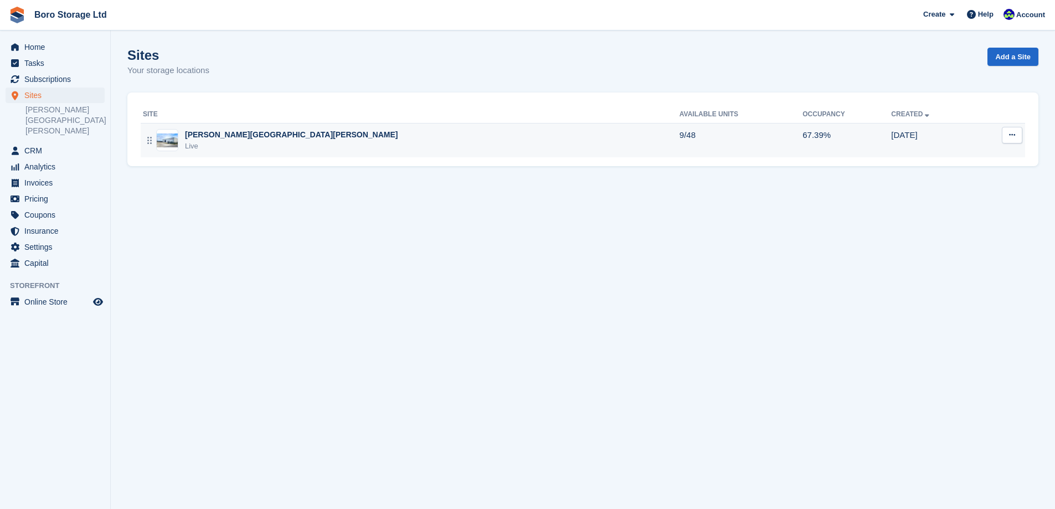
click at [211, 135] on div "[PERSON_NAME][GEOGRAPHIC_DATA][PERSON_NAME]" at bounding box center [291, 135] width 213 height 12
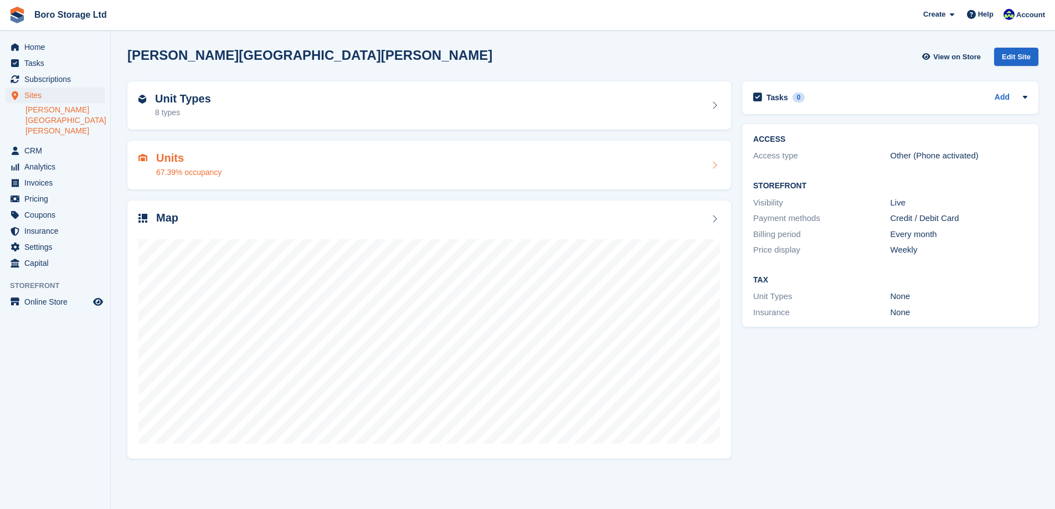
click at [161, 160] on h2 "Units" at bounding box center [188, 158] width 65 height 13
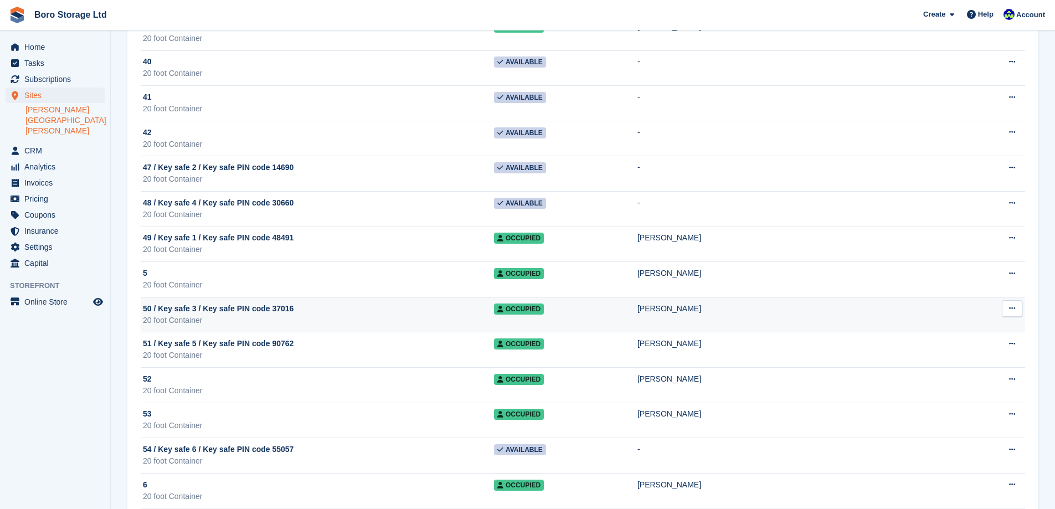
scroll to position [1236, 0]
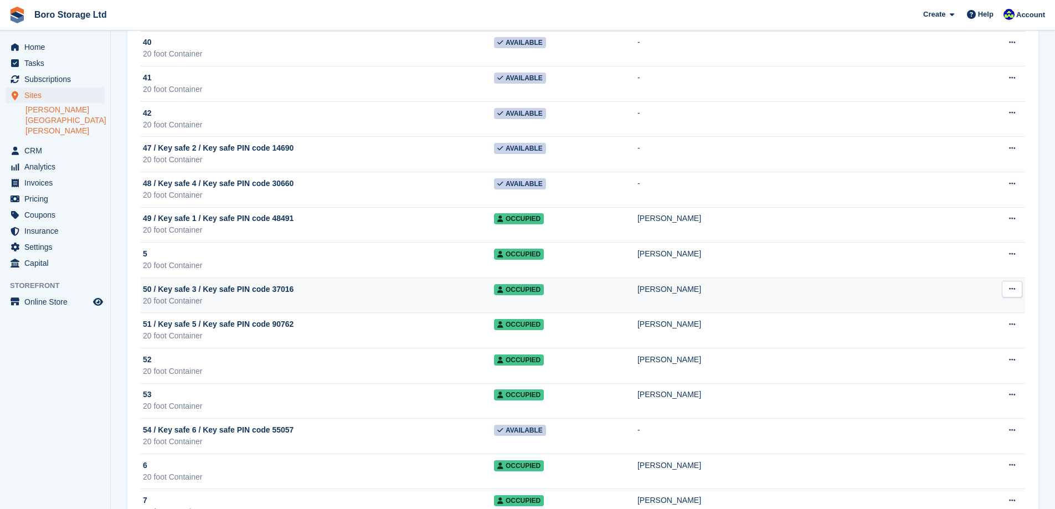
click at [253, 291] on span "50 / Key safe 3 / Key safe PIN code 37016" at bounding box center [218, 290] width 151 height 12
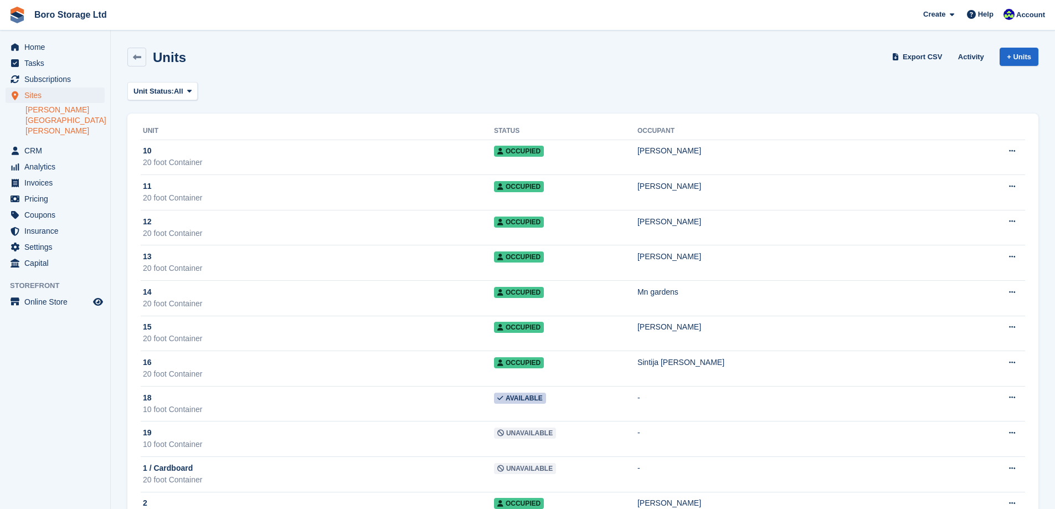
scroll to position [1236, 0]
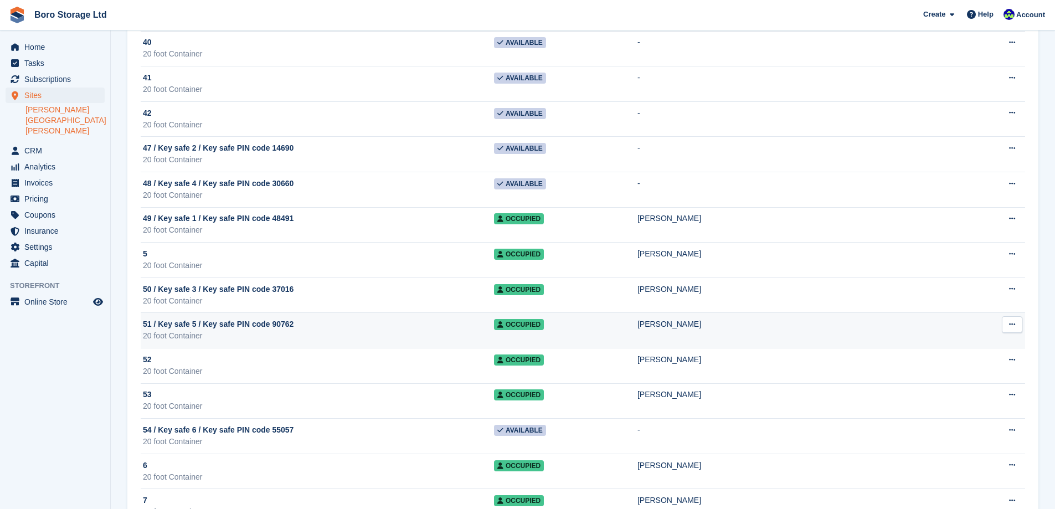
click at [250, 326] on span "51 / Key safe 5 / Key safe PIN code 90762" at bounding box center [218, 324] width 151 height 12
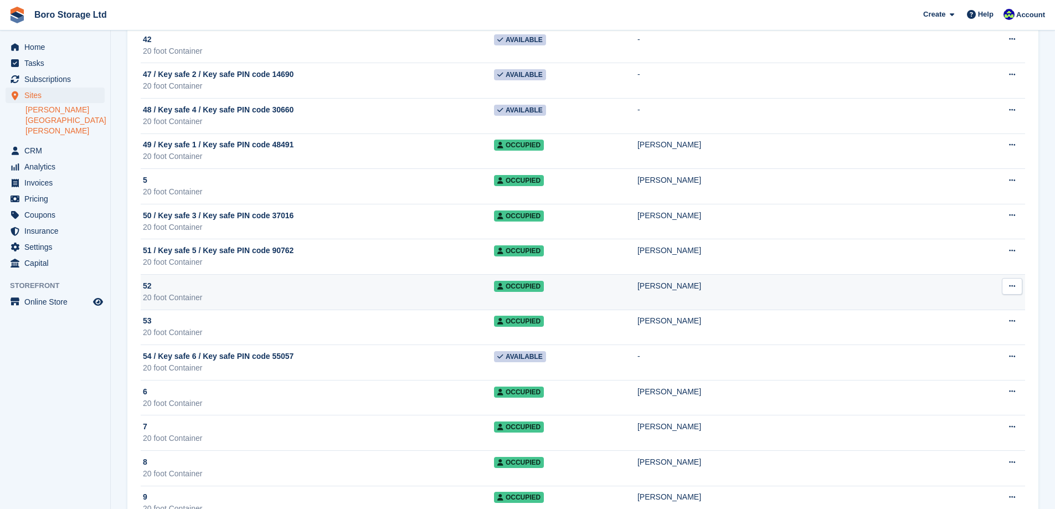
scroll to position [1291, 0]
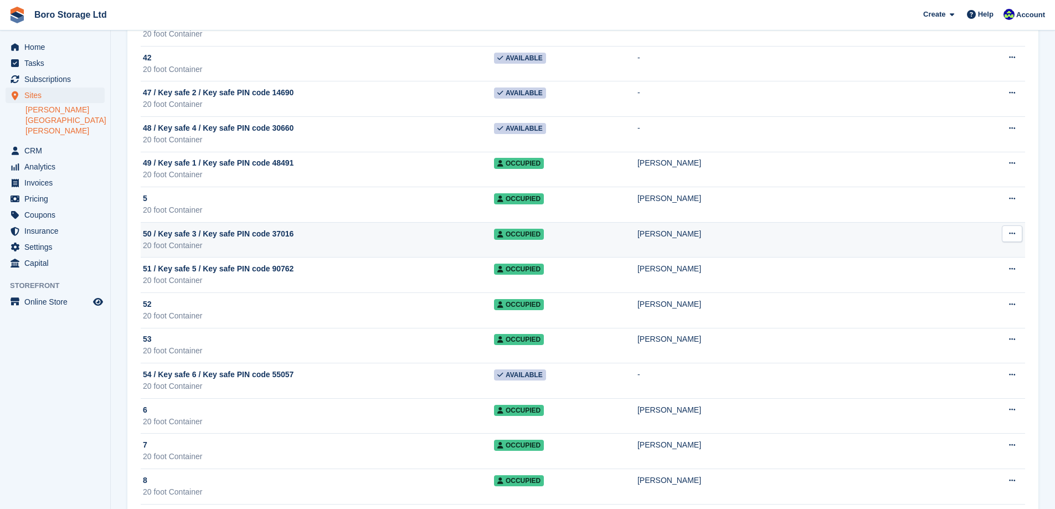
click at [270, 239] on span "50 / Key safe 3 / Key safe PIN code 37016" at bounding box center [218, 234] width 151 height 12
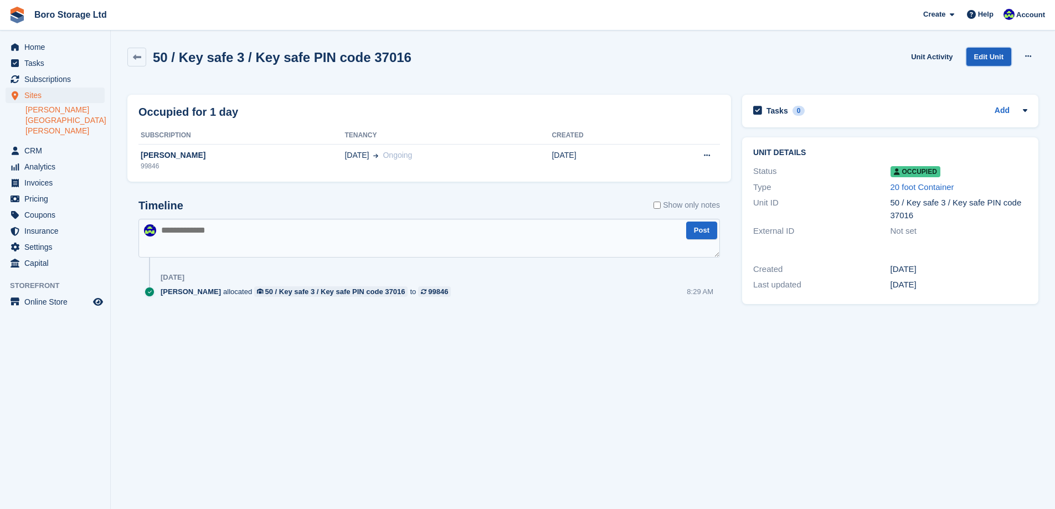
click at [990, 59] on link "Edit Unit" at bounding box center [989, 57] width 45 height 18
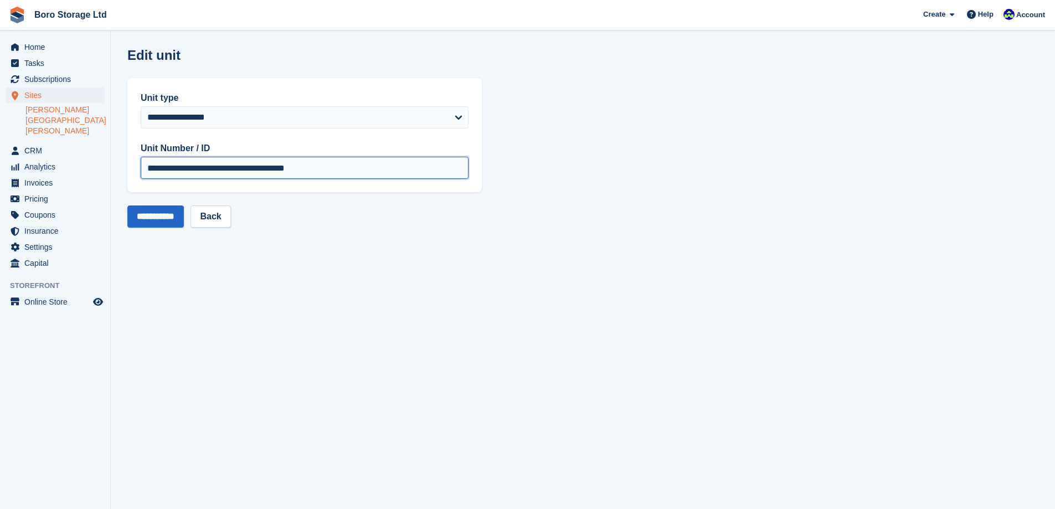
drag, startPoint x: 327, startPoint y: 165, endPoint x: 157, endPoint y: 171, distance: 170.1
click at [157, 171] on input "**********" at bounding box center [305, 168] width 328 height 22
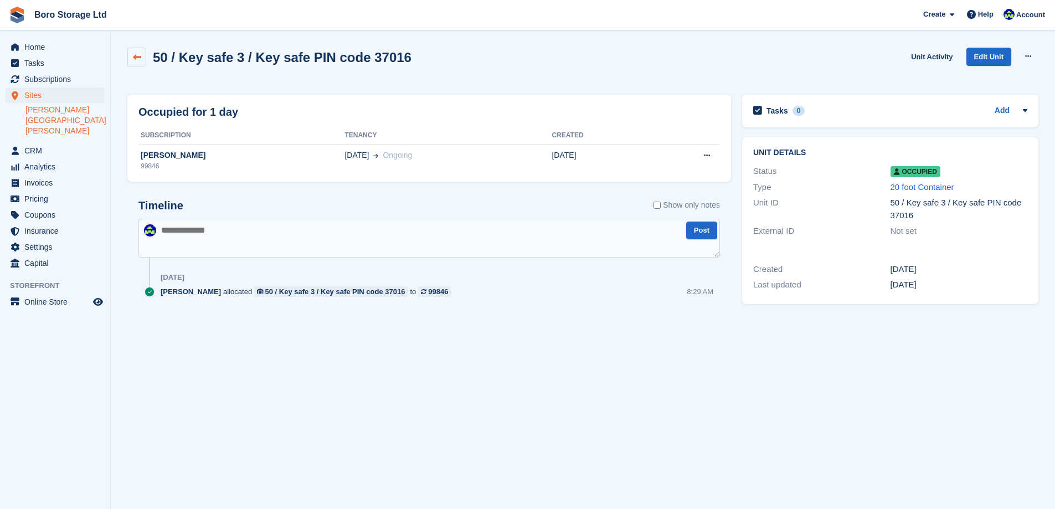
click at [136, 59] on icon at bounding box center [137, 57] width 8 height 8
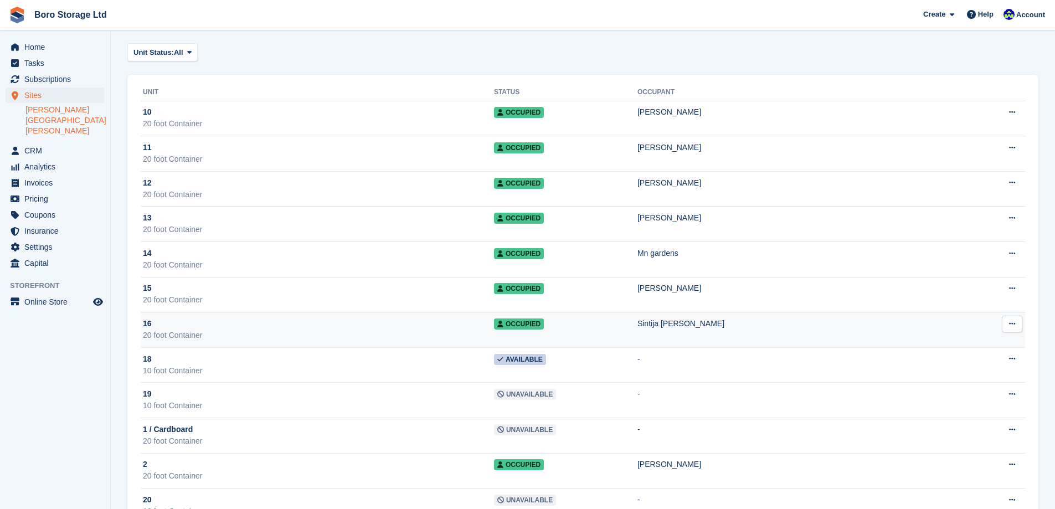
scroll to position [55, 0]
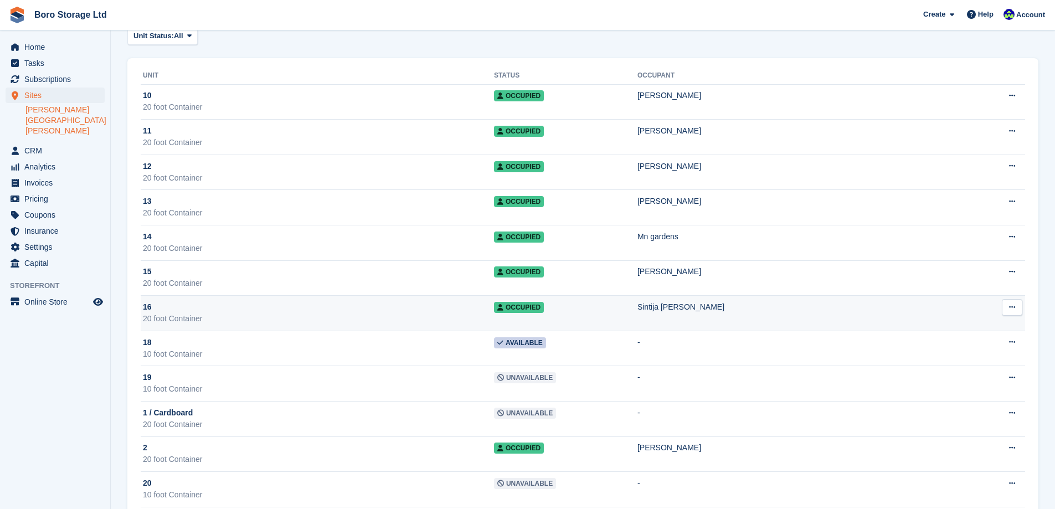
click at [356, 354] on div "10 foot Container" at bounding box center [318, 354] width 351 height 12
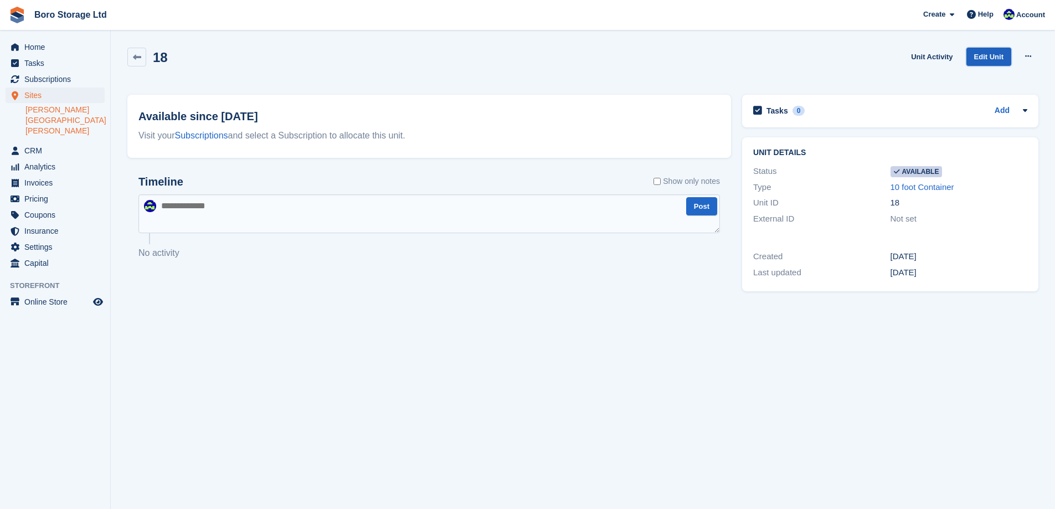
click at [991, 57] on link "Edit Unit" at bounding box center [989, 57] width 45 height 18
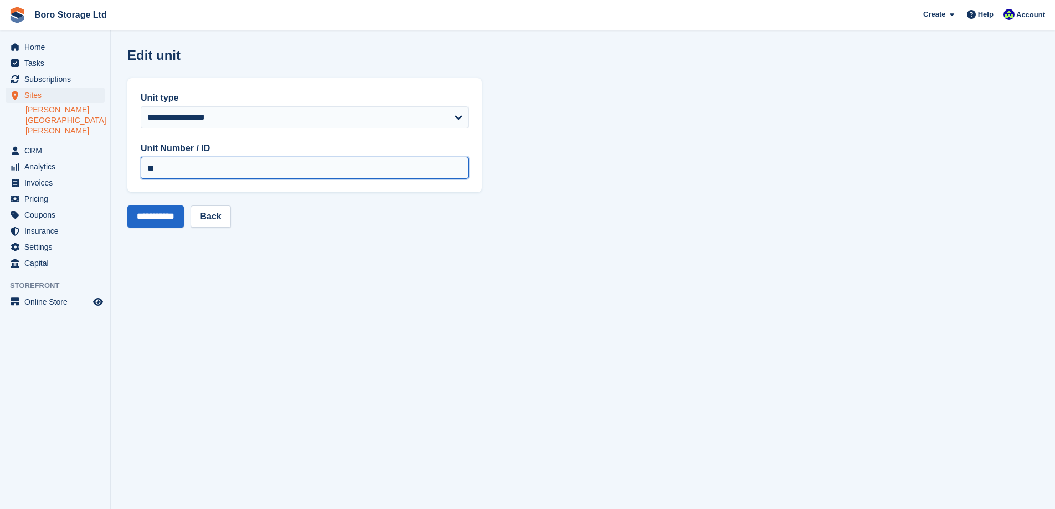
click at [246, 166] on input "**" at bounding box center [305, 168] width 328 height 22
paste input "**********"
click at [155, 166] on input "**********" at bounding box center [305, 168] width 328 height 22
click at [341, 168] on input "**********" at bounding box center [305, 168] width 328 height 22
type input "**********"
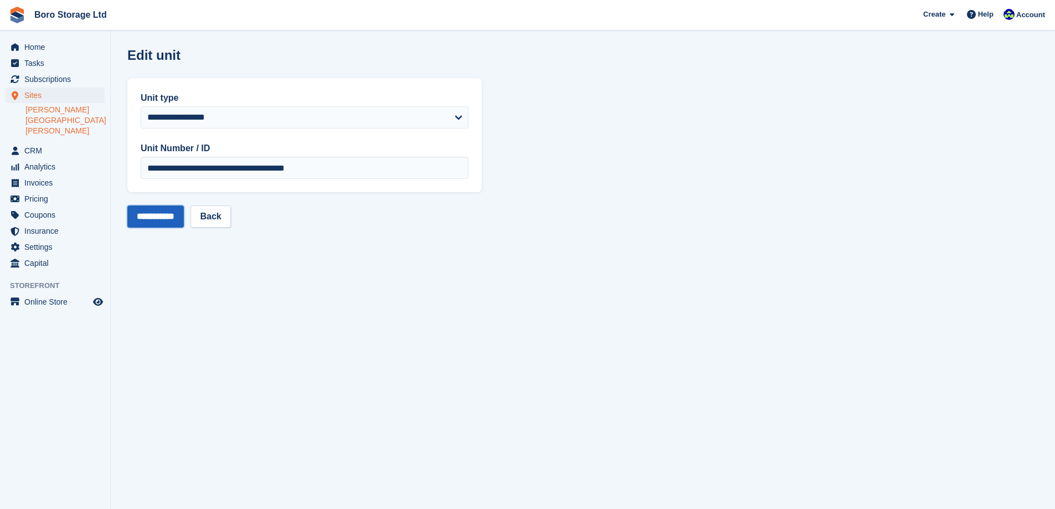
click at [163, 218] on input "**********" at bounding box center [155, 216] width 56 height 22
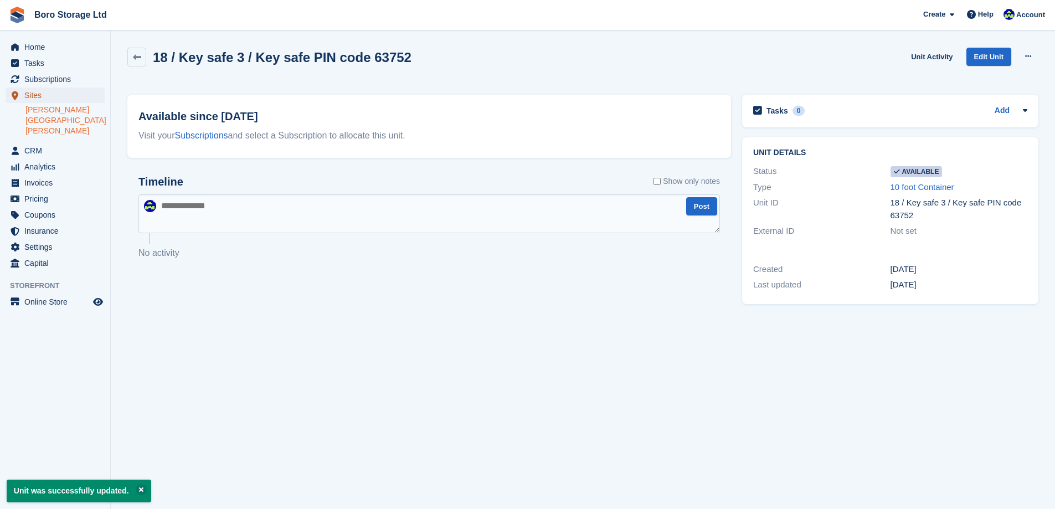
click at [35, 91] on span "Sites" at bounding box center [57, 96] width 66 height 16
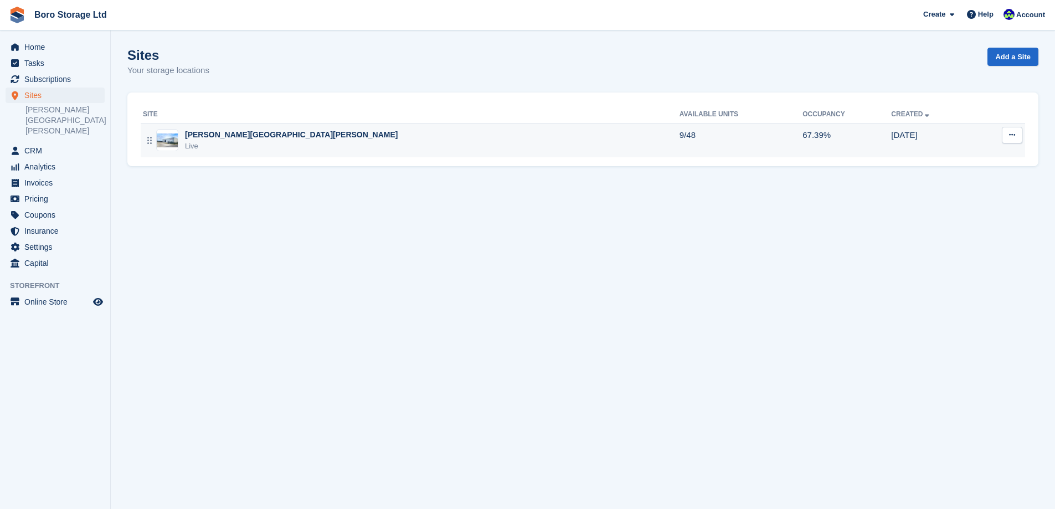
click at [220, 128] on td "[PERSON_NAME][GEOGRAPHIC_DATA][PERSON_NAME] Live" at bounding box center [410, 140] width 539 height 34
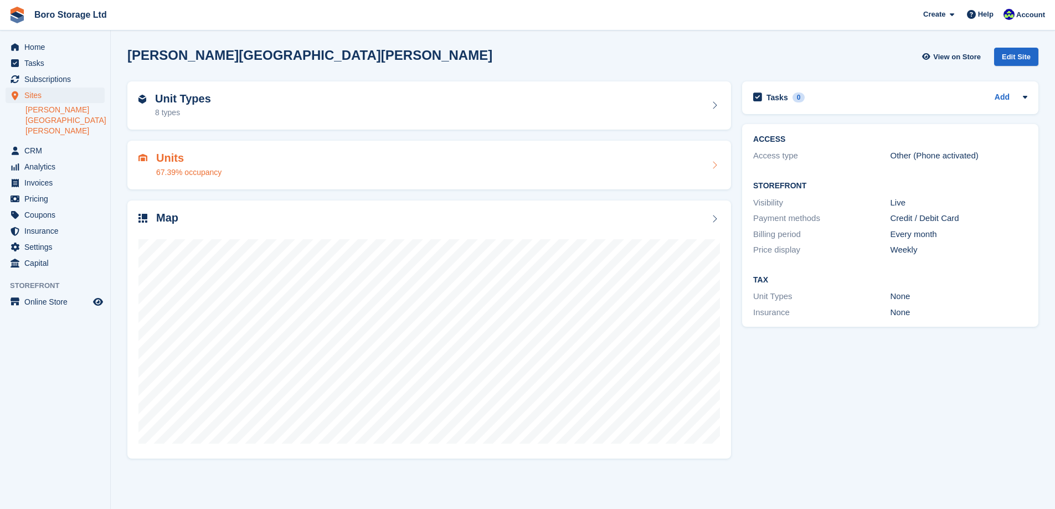
click at [172, 164] on h2 "Units" at bounding box center [188, 158] width 65 height 13
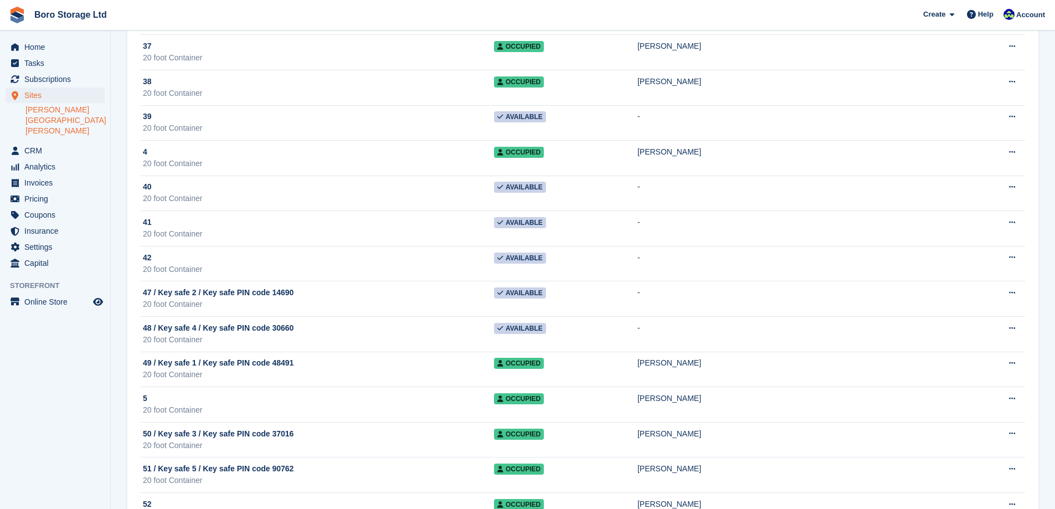
scroll to position [1108, 0]
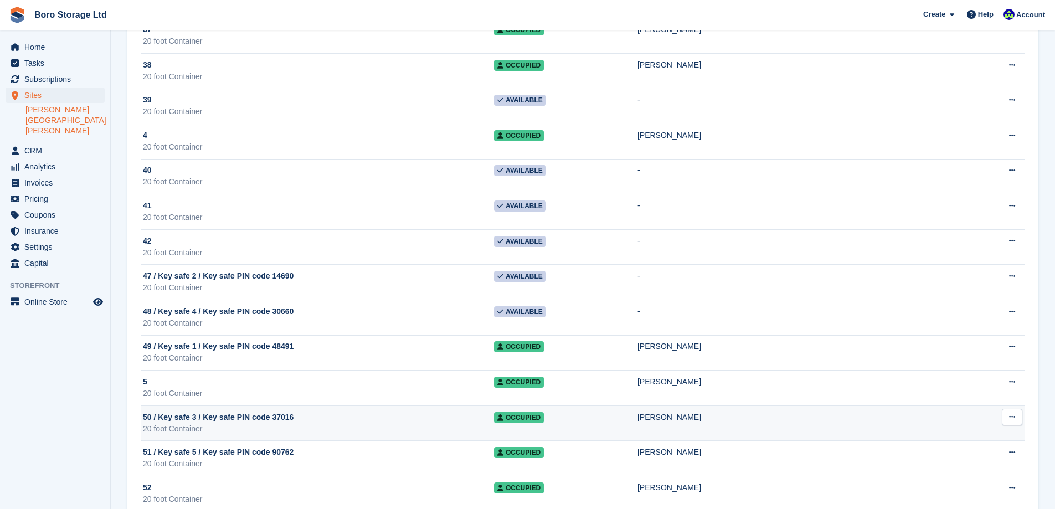
click at [305, 423] on div "20 foot Container" at bounding box center [318, 429] width 351 height 12
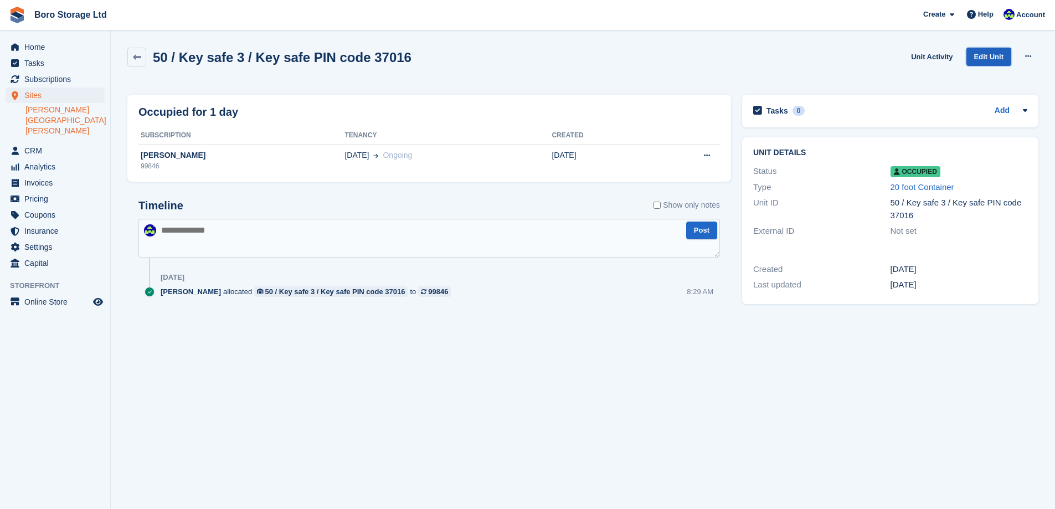
click at [983, 58] on link "Edit Unit" at bounding box center [989, 57] width 45 height 18
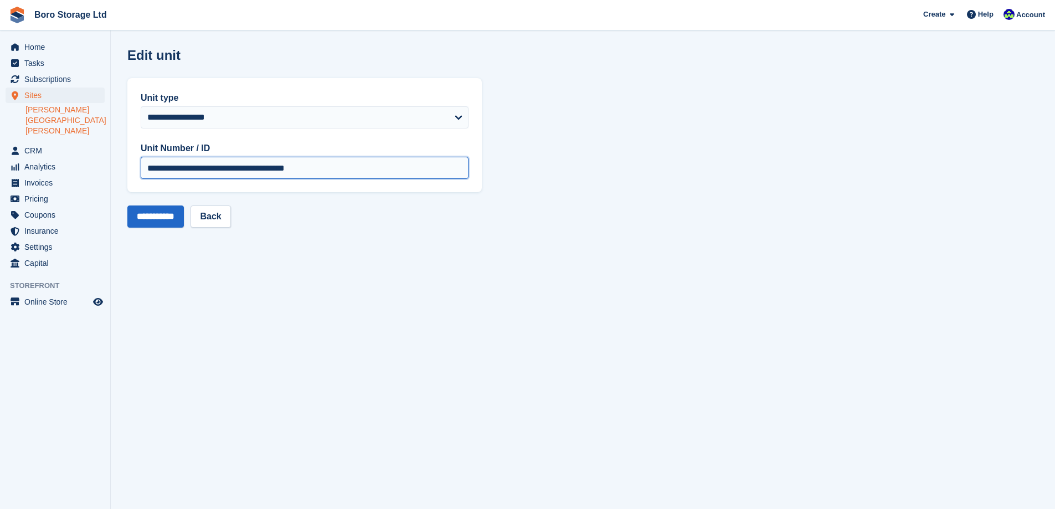
drag, startPoint x: 158, startPoint y: 169, endPoint x: 572, endPoint y: 165, distance: 413.8
click at [572, 165] on section "**********" at bounding box center [583, 254] width 944 height 509
type input "**"
click at [618, 326] on section "**********" at bounding box center [583, 254] width 944 height 509
click at [167, 217] on input "**********" at bounding box center [155, 216] width 56 height 22
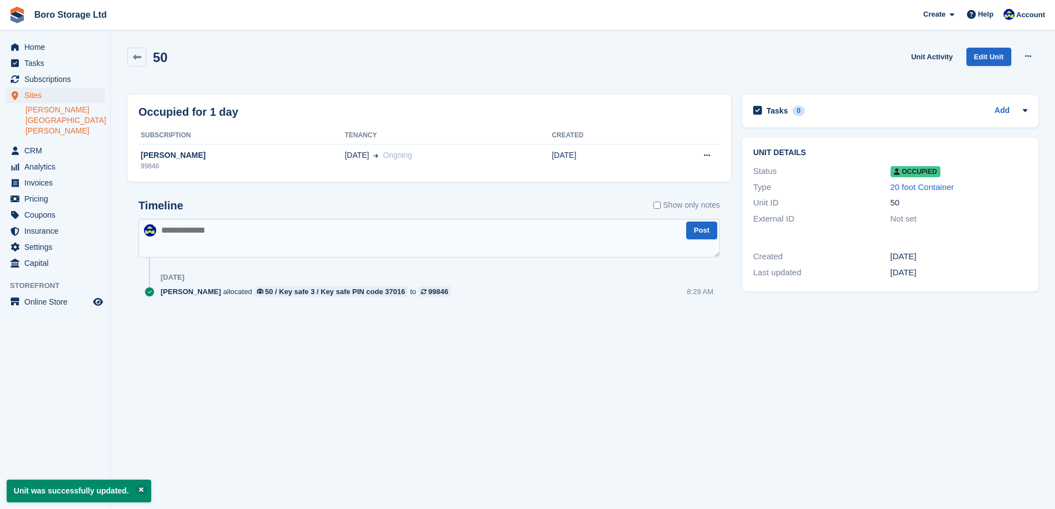
click at [60, 106] on link "[PERSON_NAME][GEOGRAPHIC_DATA][PERSON_NAME]" at bounding box center [64, 121] width 79 height 32
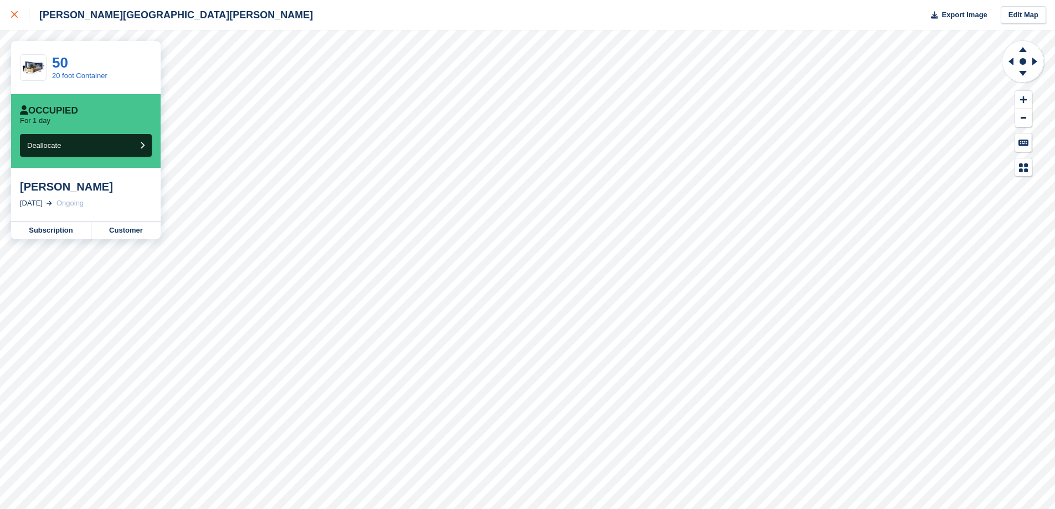
click at [16, 17] on icon at bounding box center [14, 14] width 7 height 7
